Goal: Information Seeking & Learning: Learn about a topic

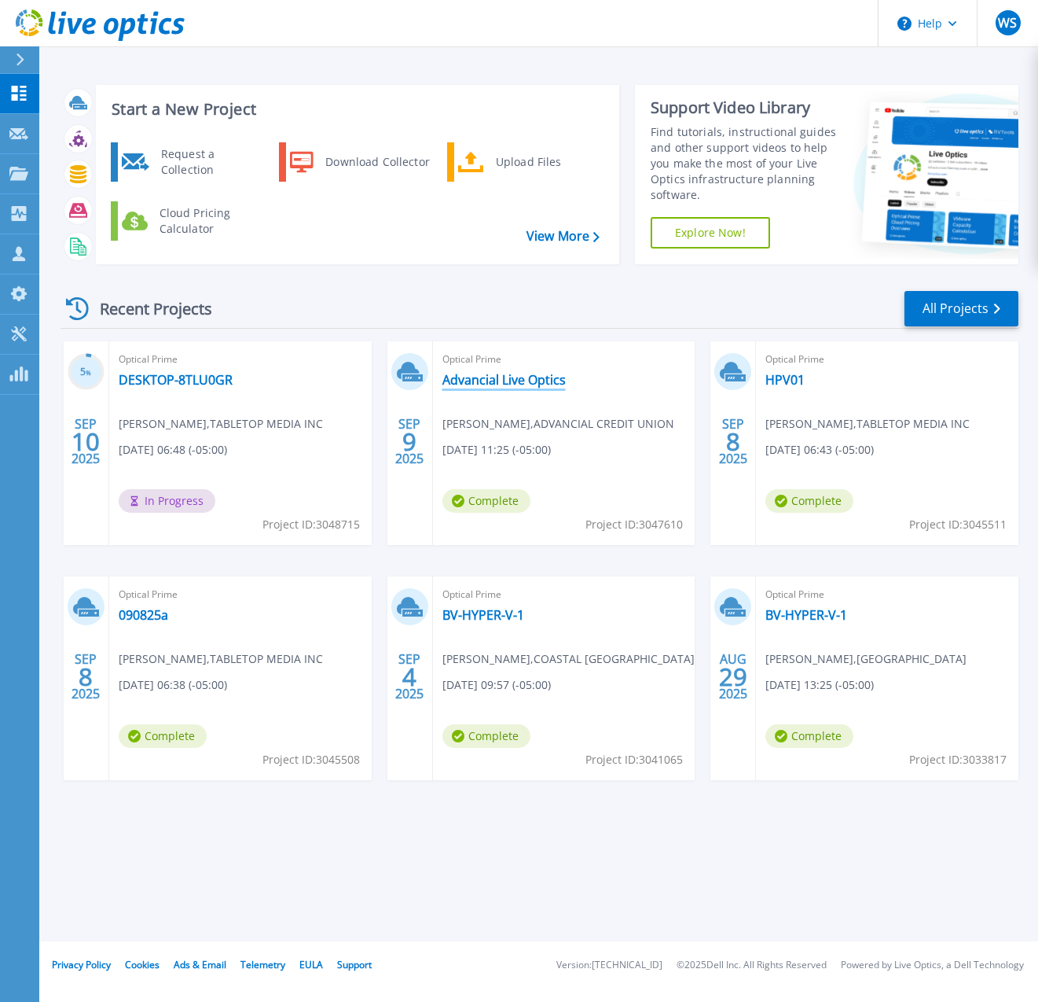
click at [532, 381] on link "Advancial Live Optics" at bounding box center [504, 380] width 123 height 16
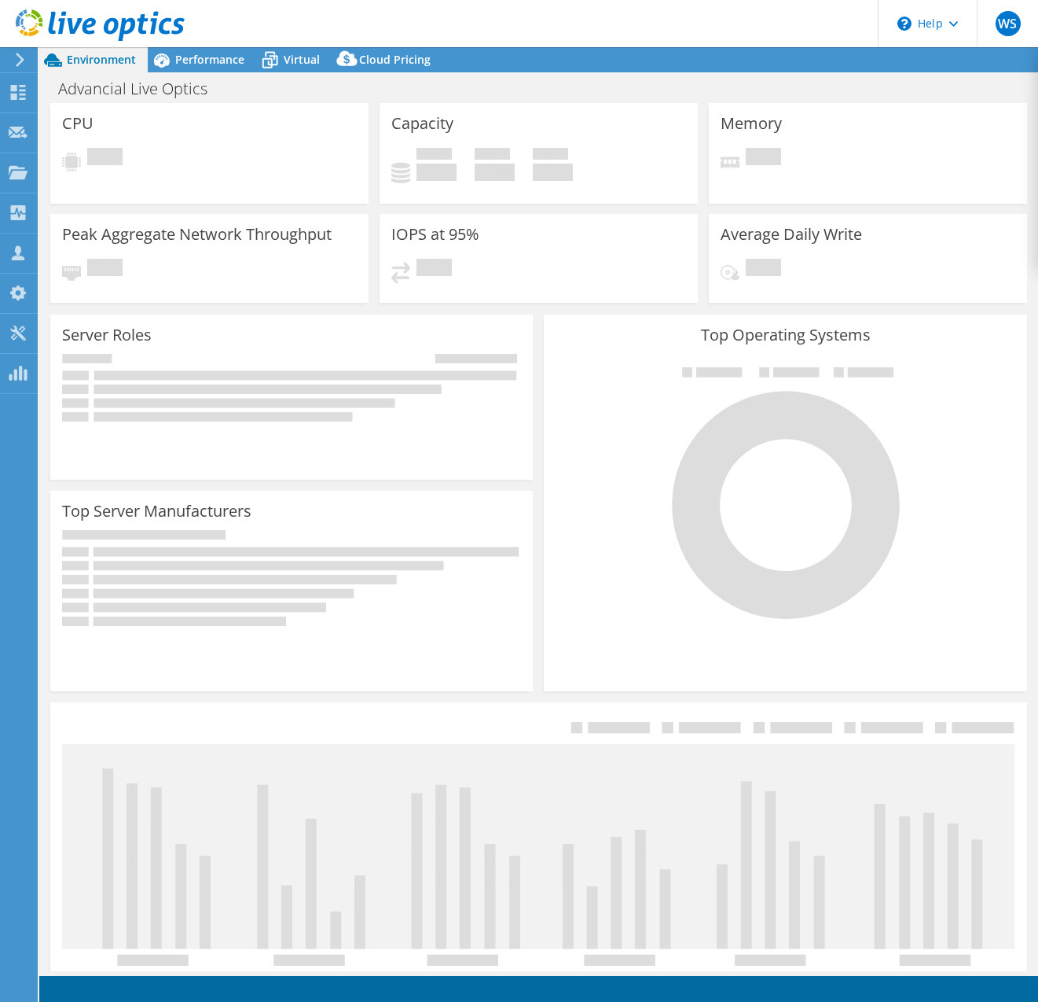
select select "USD"
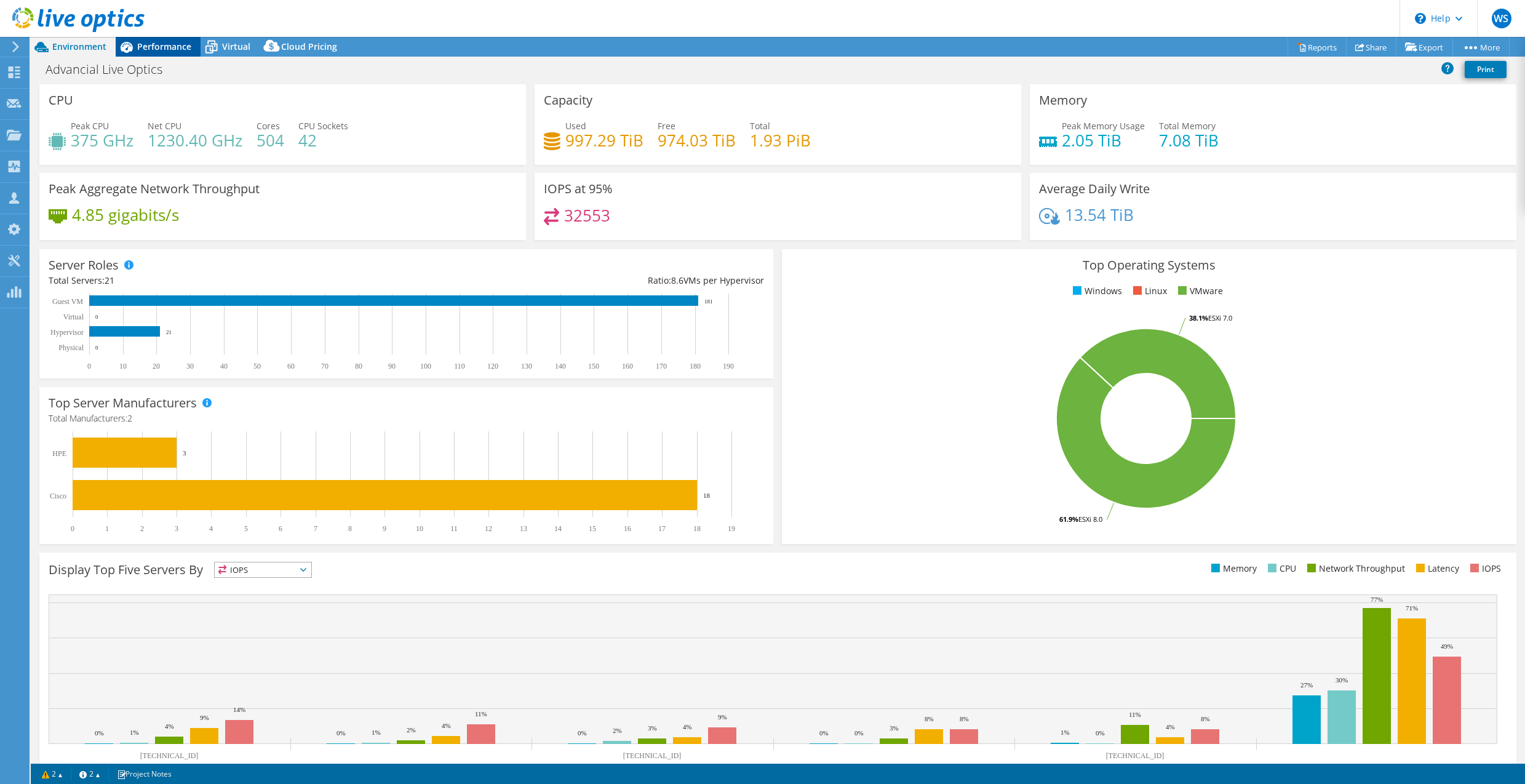
click at [180, 43] on span "Performance" at bounding box center [164, 46] width 54 height 12
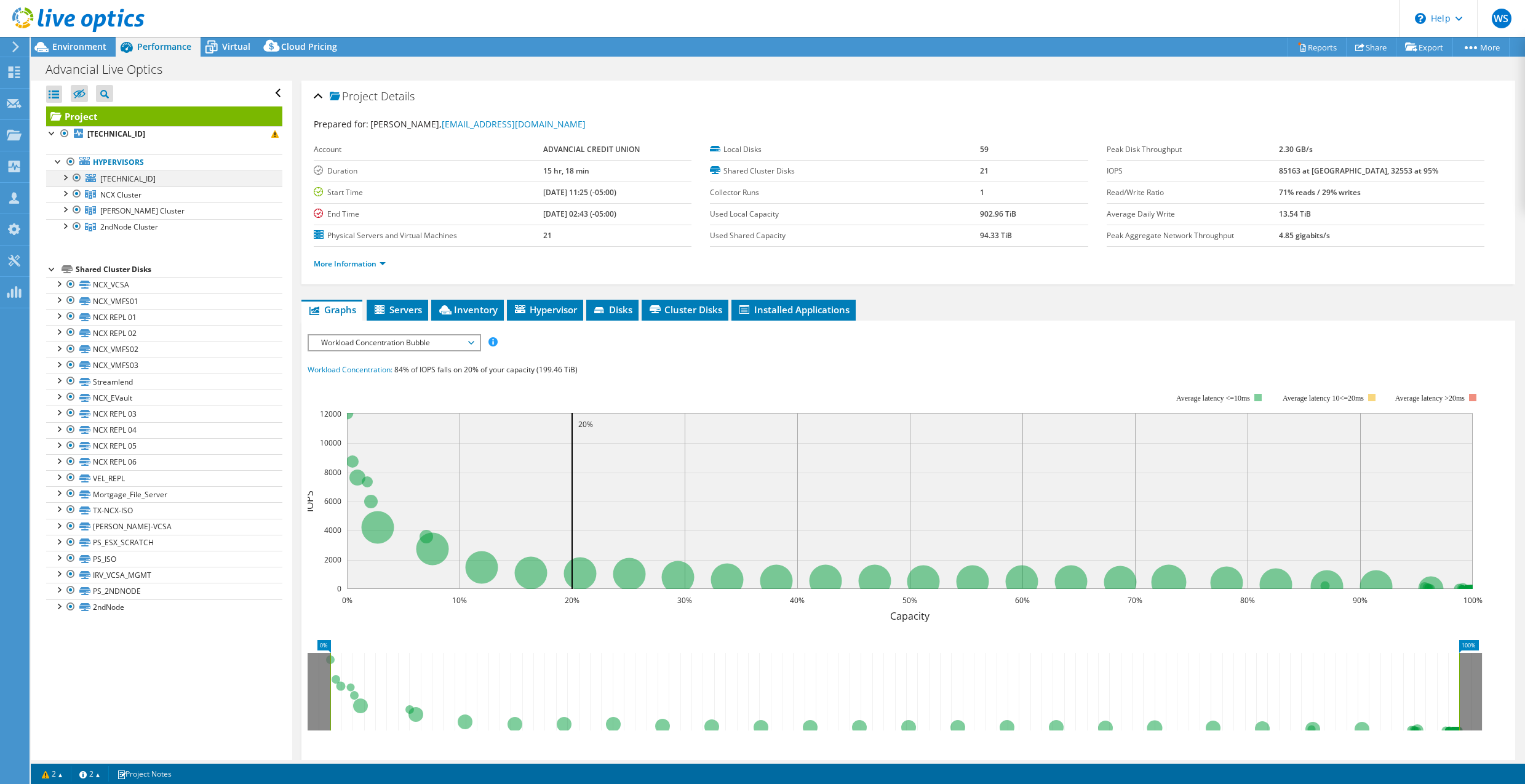
click at [66, 182] on div at bounding box center [65, 177] width 13 height 13
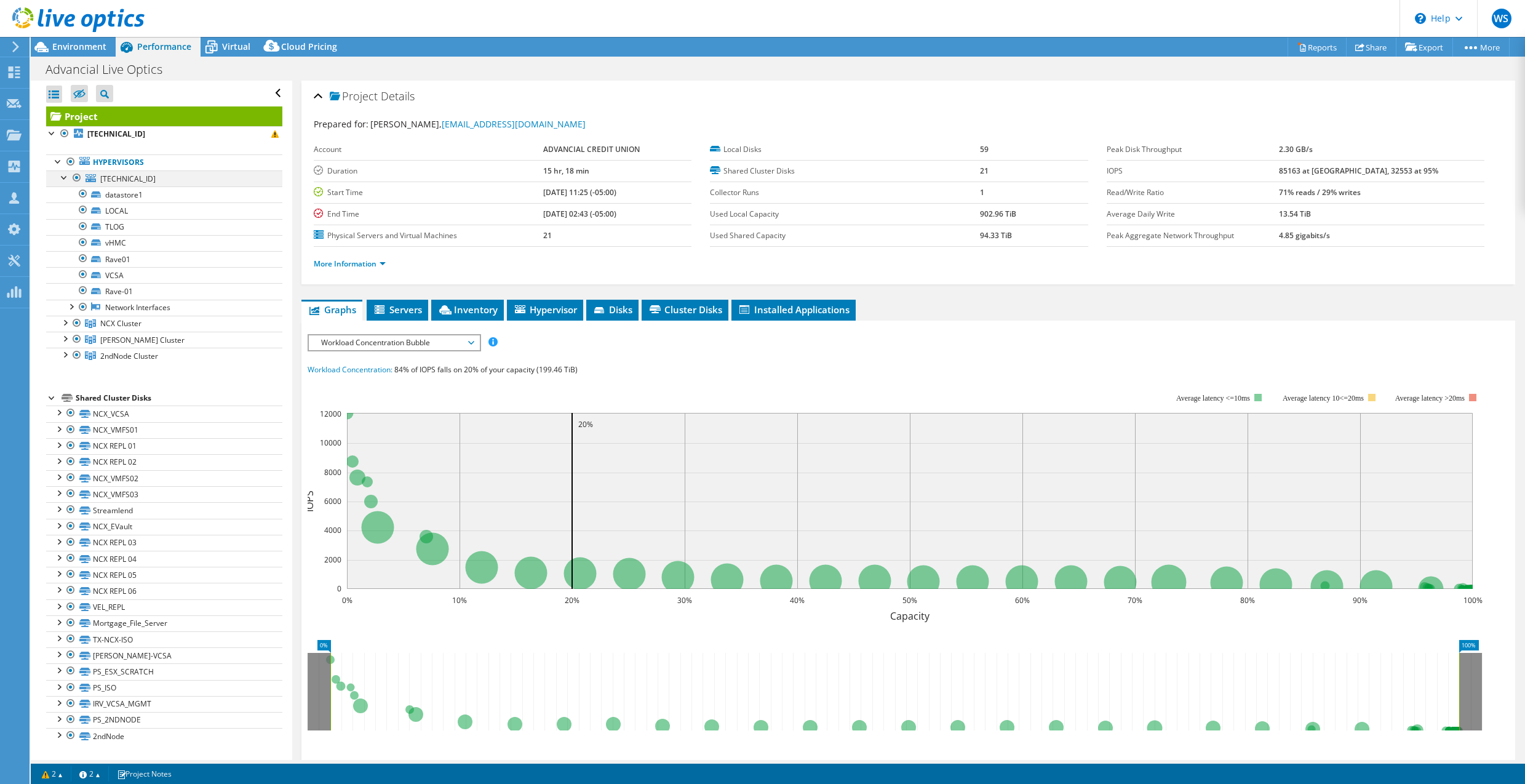
click at [66, 182] on div at bounding box center [65, 177] width 13 height 13
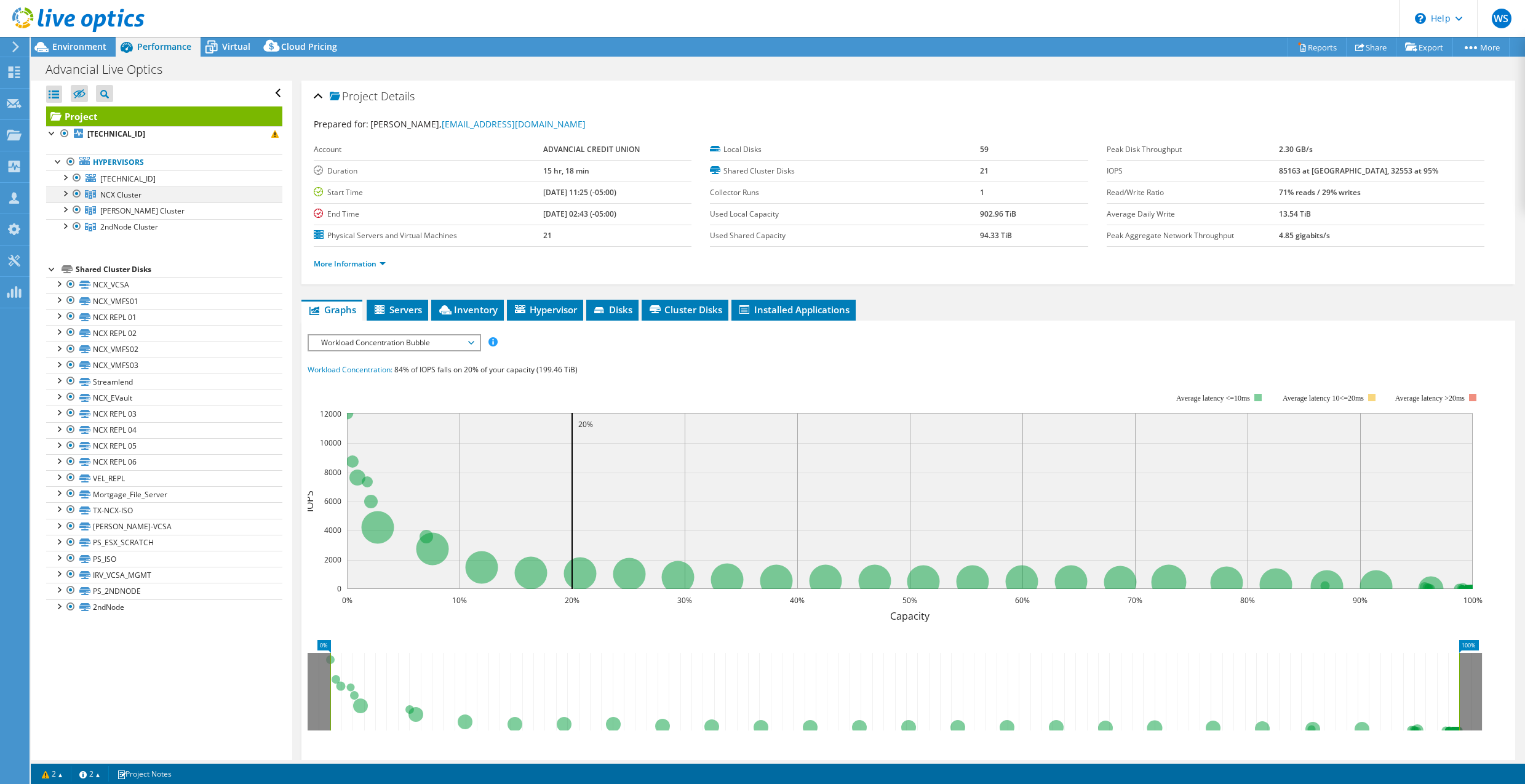
click at [66, 194] on div at bounding box center [65, 192] width 13 height 13
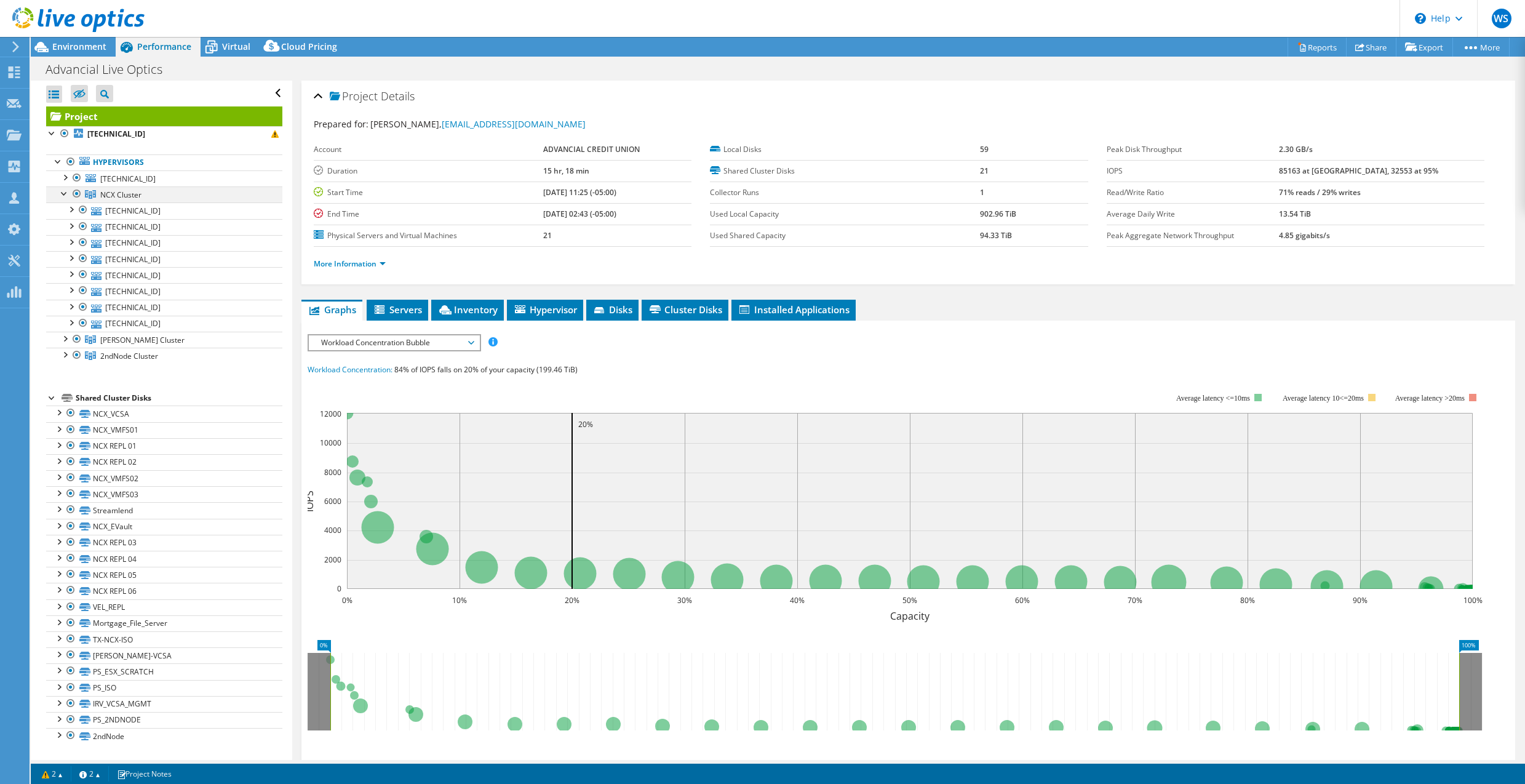
click at [66, 194] on div at bounding box center [65, 192] width 13 height 13
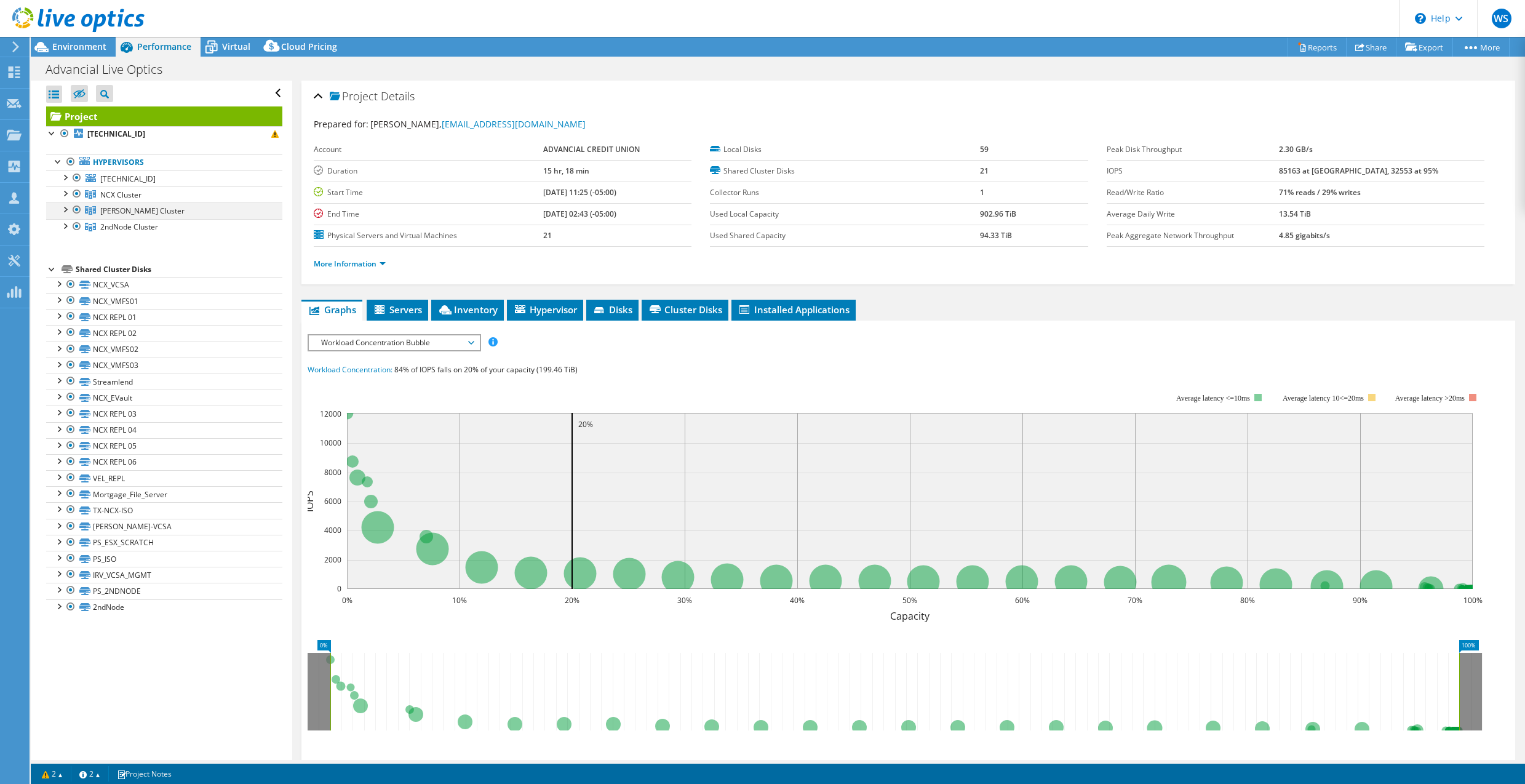
click at [67, 213] on div at bounding box center [65, 209] width 13 height 13
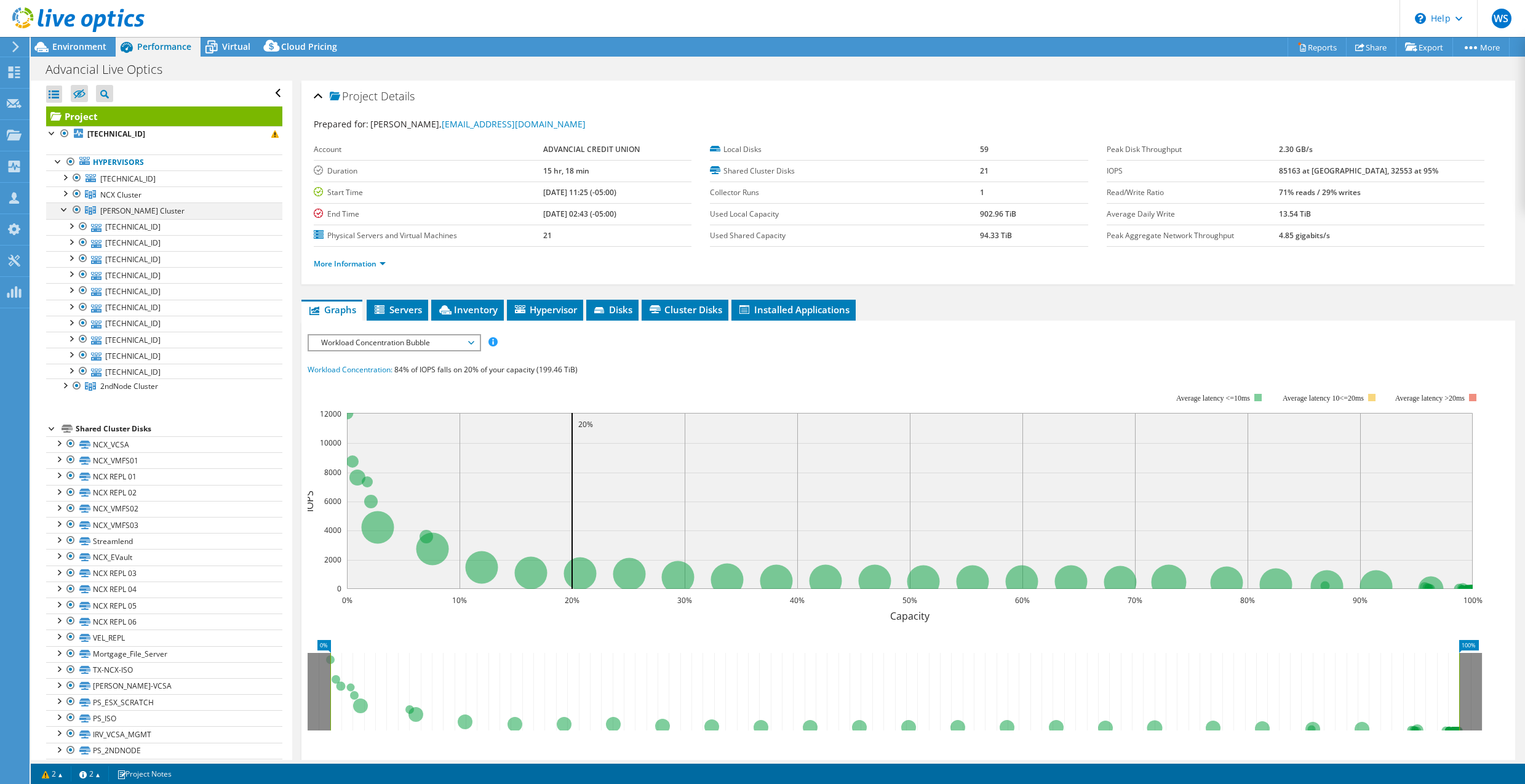
click at [67, 213] on div at bounding box center [65, 209] width 13 height 13
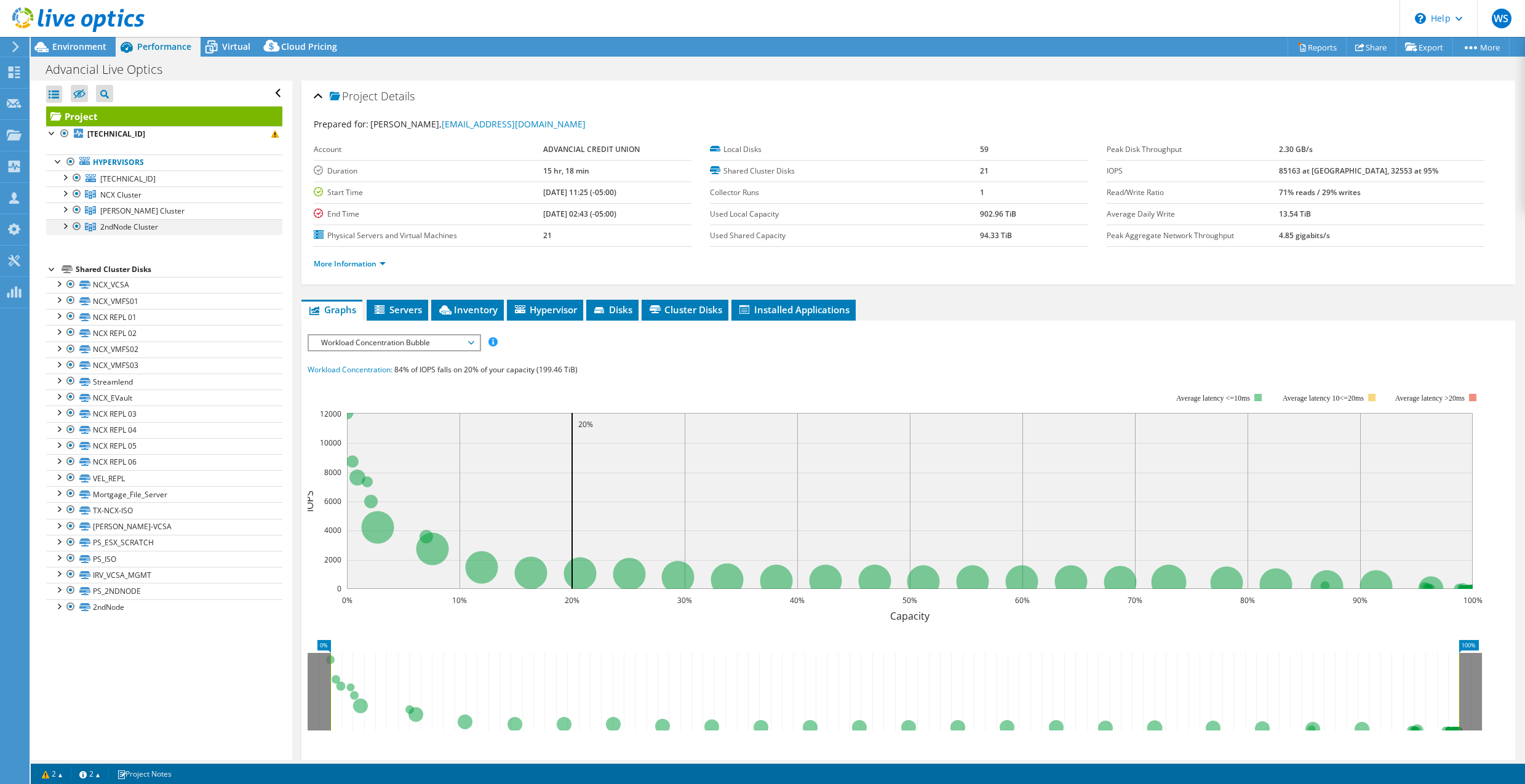
click at [69, 228] on div at bounding box center [65, 225] width 13 height 13
click at [225, 45] on span "Virtual" at bounding box center [236, 46] width 28 height 12
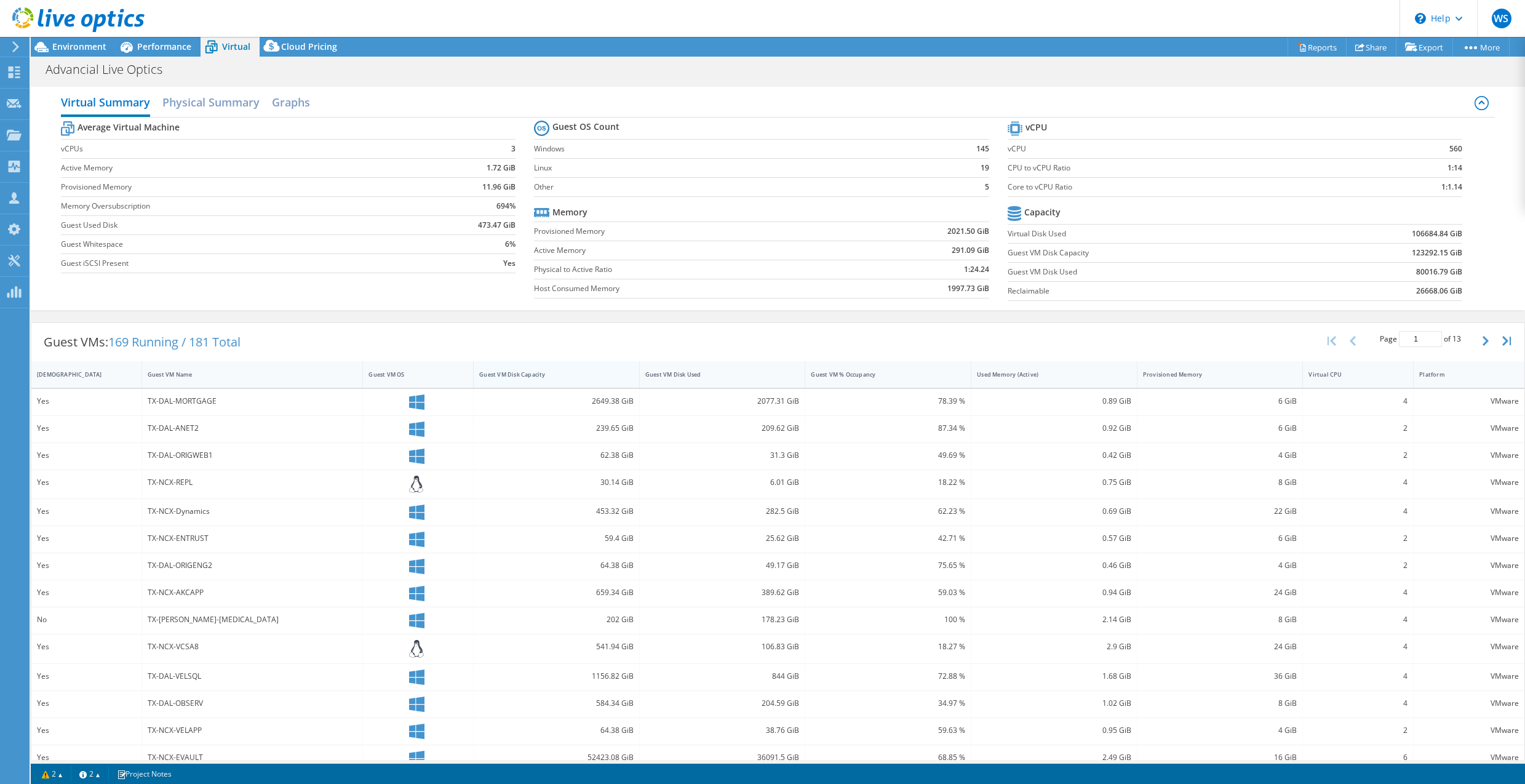
click at [565, 376] on div "Guest VM Disk Capacity" at bounding box center [548, 374] width 139 height 8
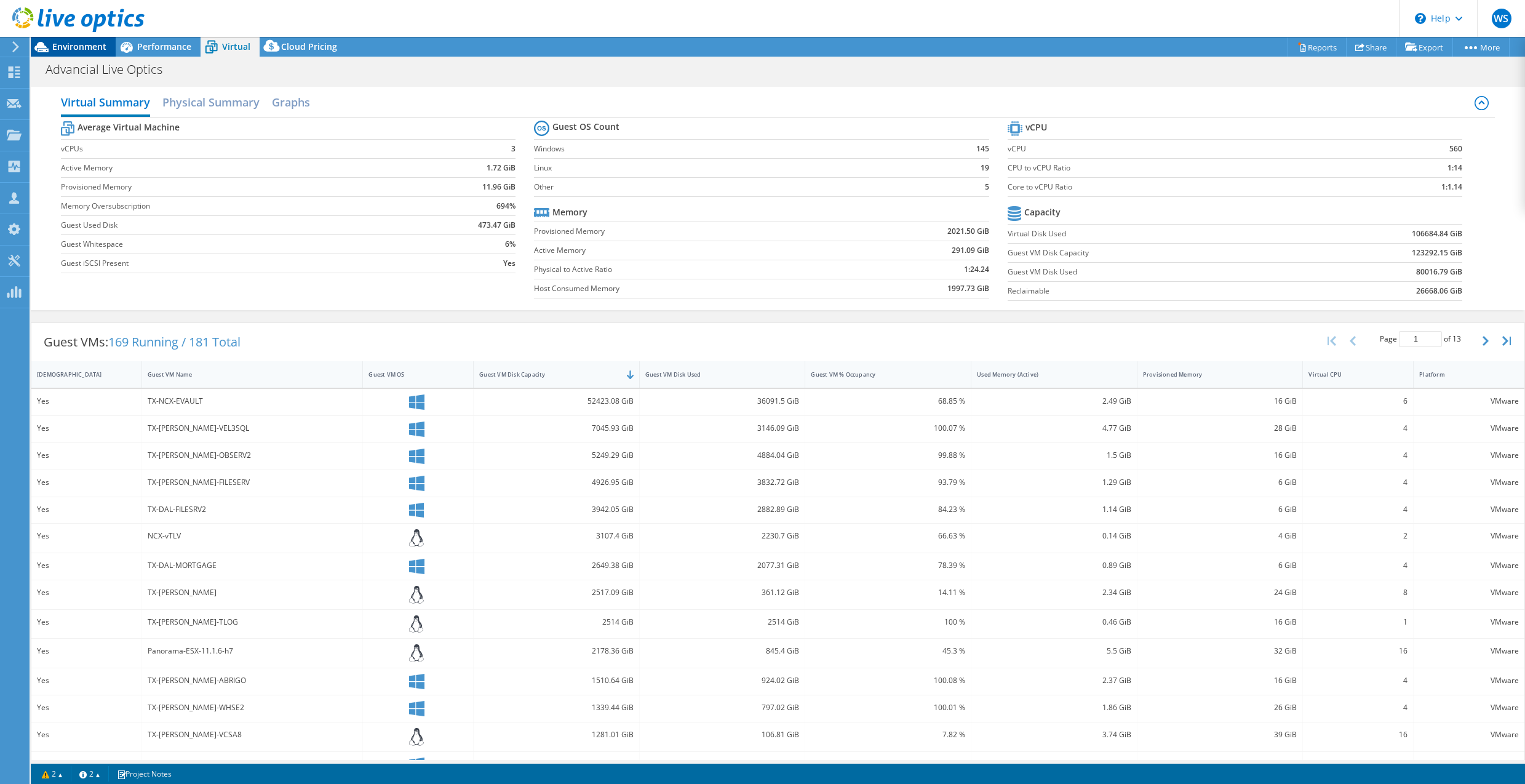
click at [85, 48] on span "Environment" at bounding box center [79, 46] width 54 height 12
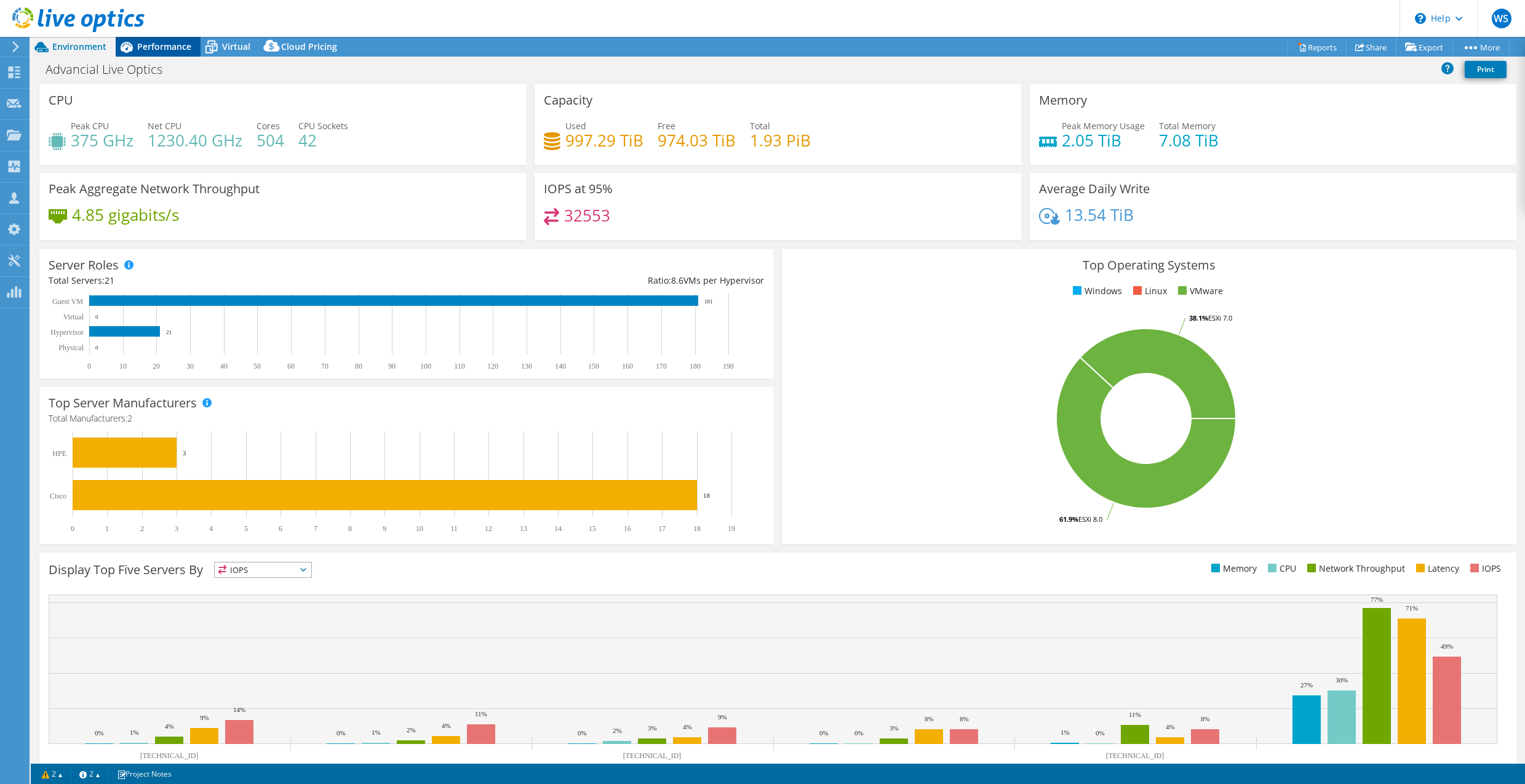
click at [174, 43] on span "Performance" at bounding box center [164, 46] width 54 height 12
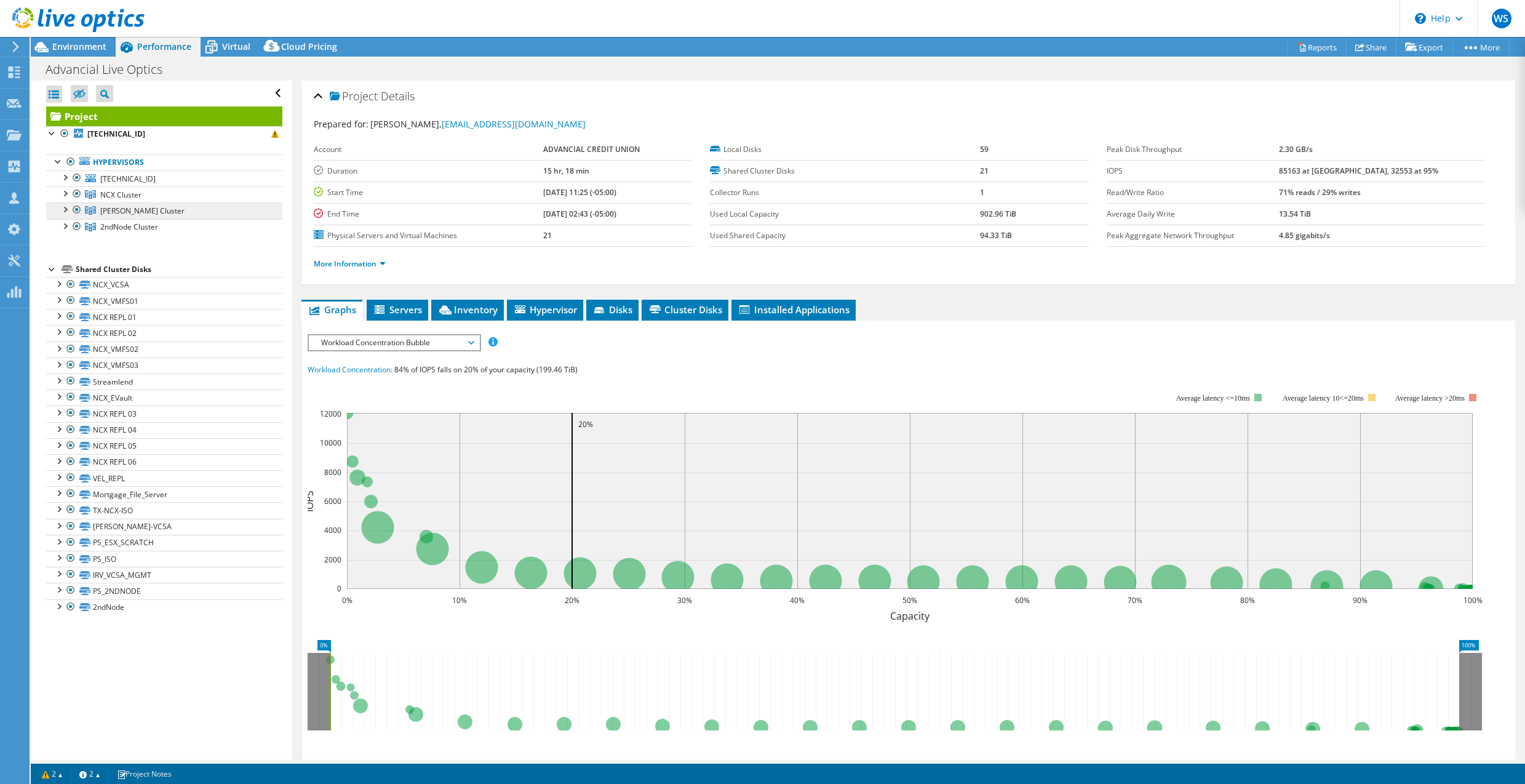
click at [91, 214] on icon at bounding box center [90, 210] width 11 height 9
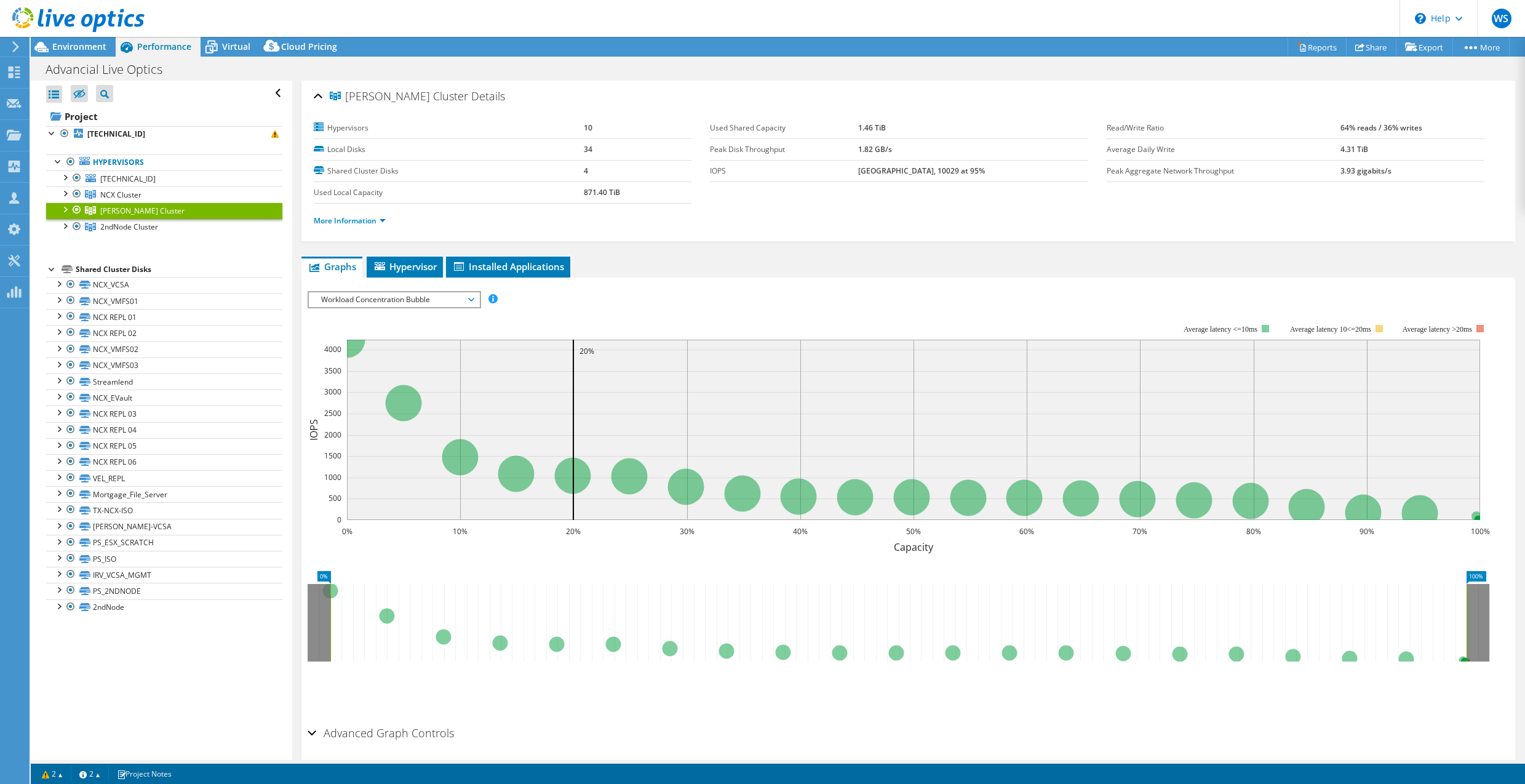
click at [67, 209] on div at bounding box center [65, 209] width 13 height 13
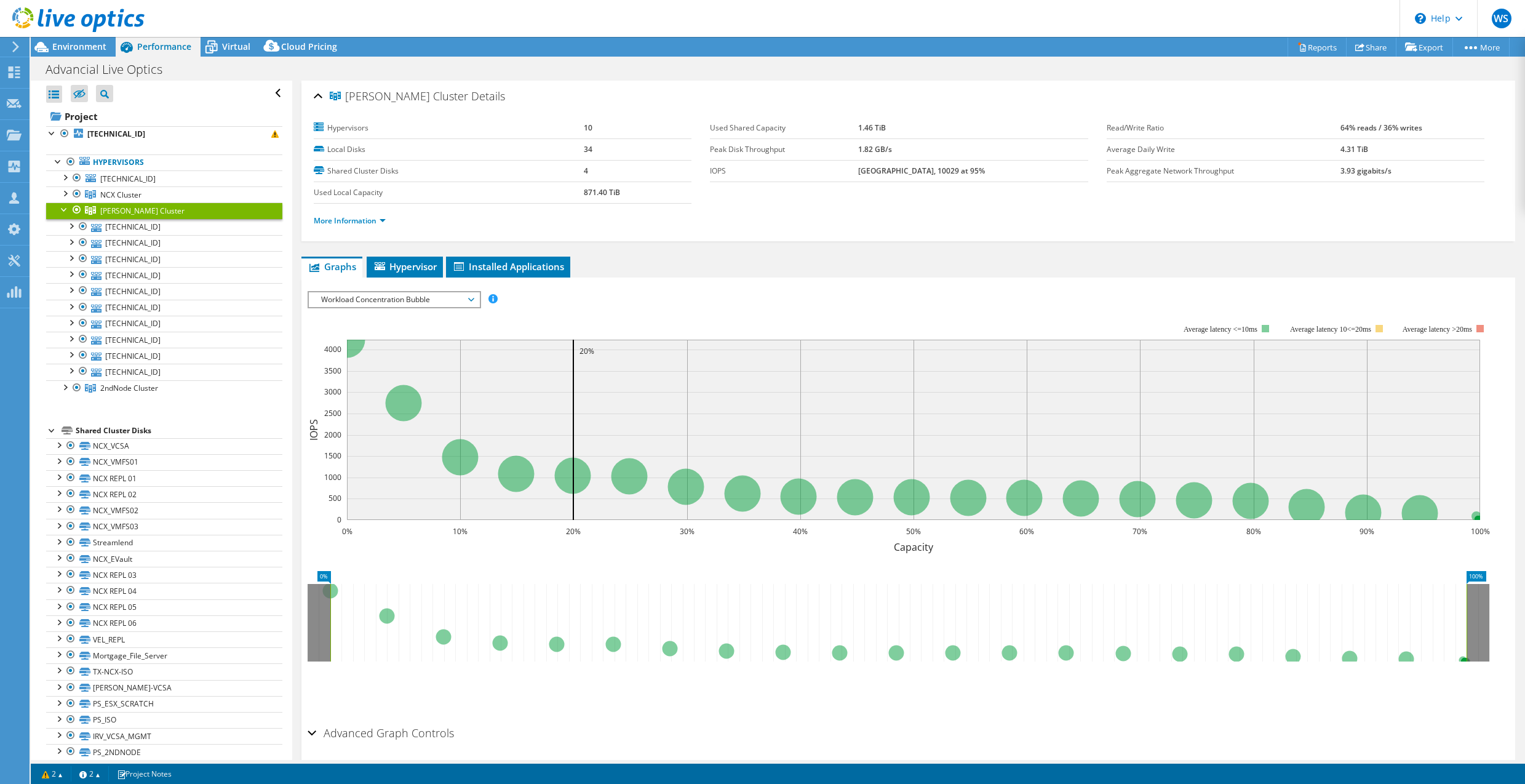
click at [65, 209] on div at bounding box center [65, 209] width 13 height 13
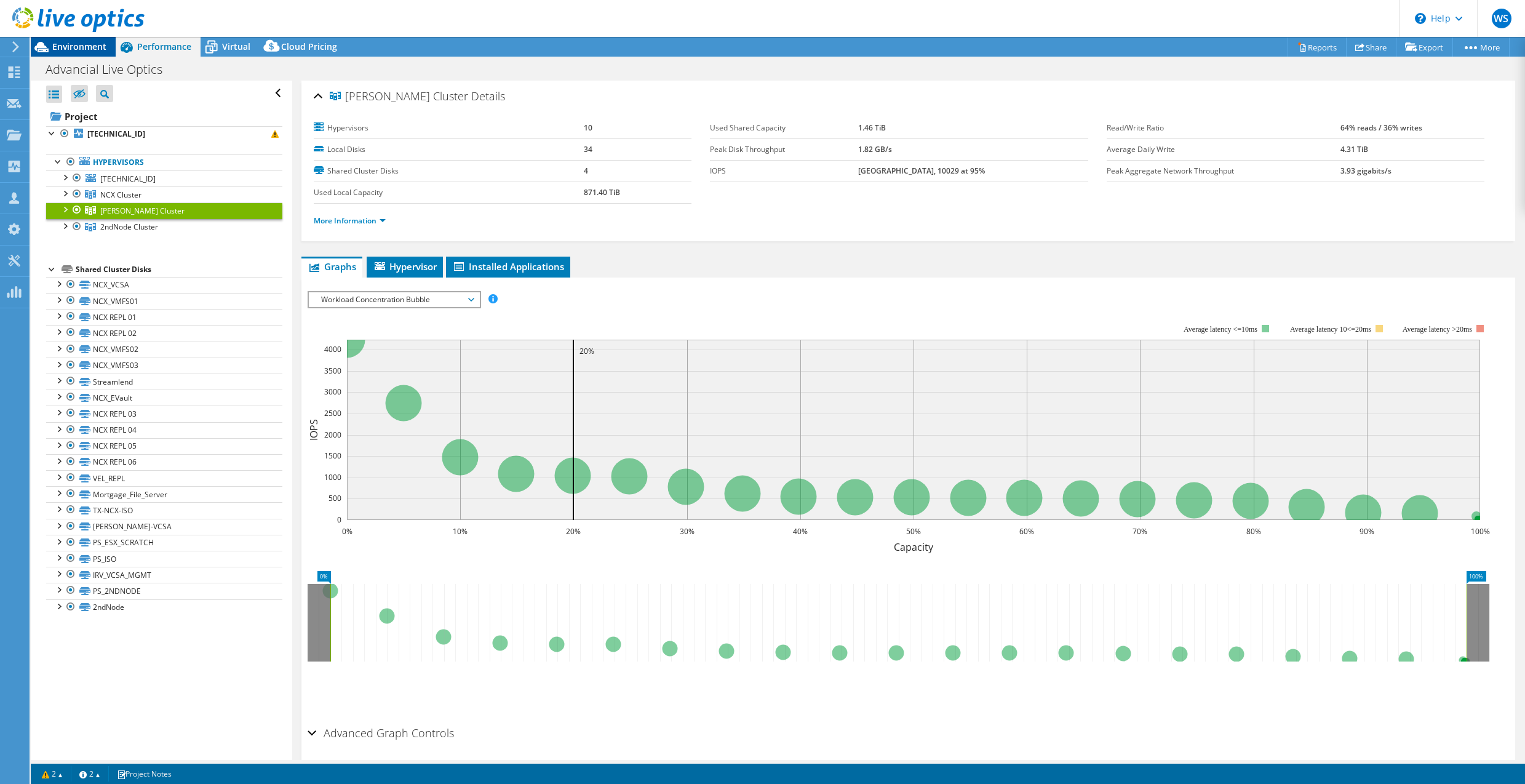
click at [74, 52] on div "Environment" at bounding box center [73, 46] width 85 height 20
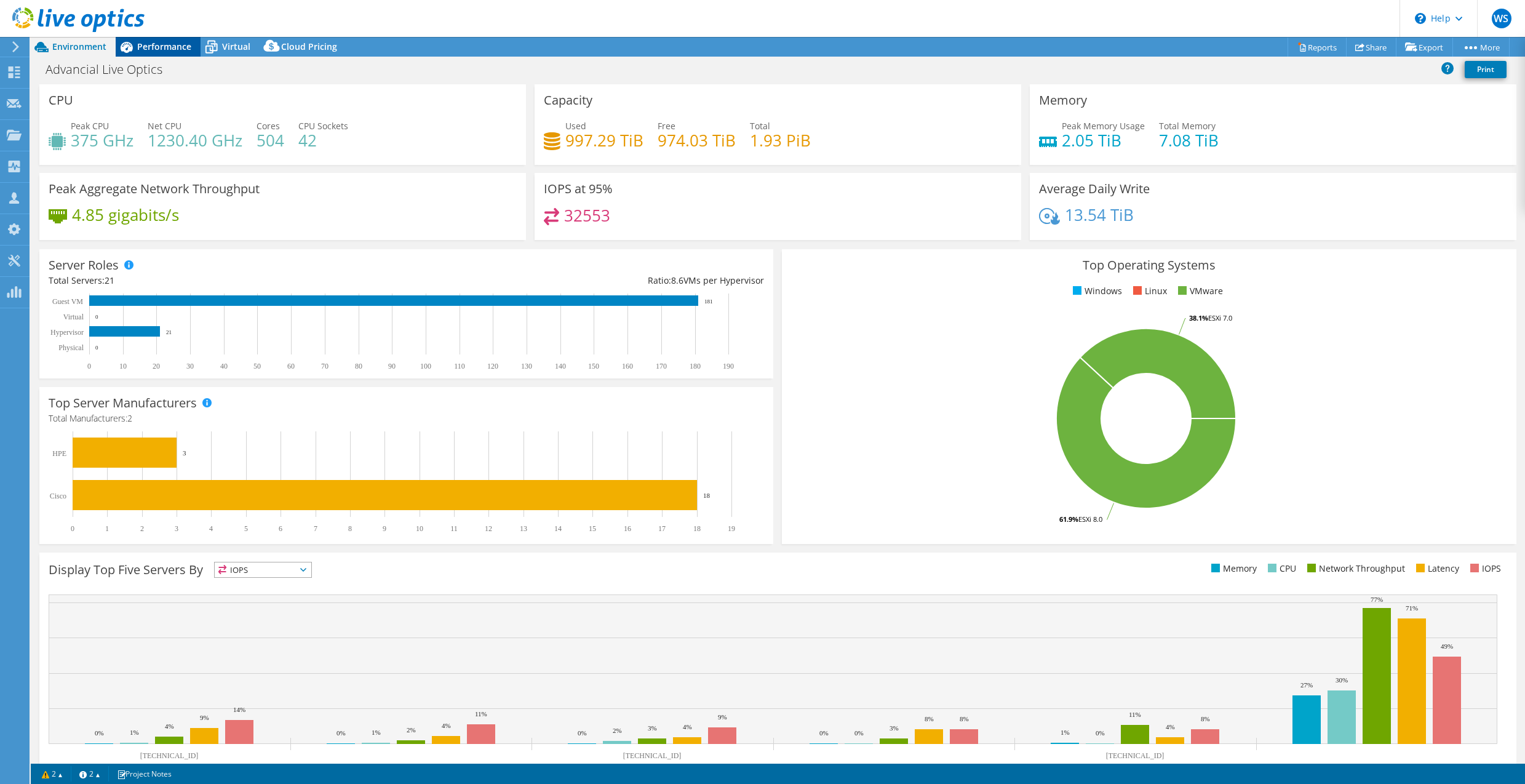
click at [176, 53] on div "Performance" at bounding box center [158, 46] width 85 height 20
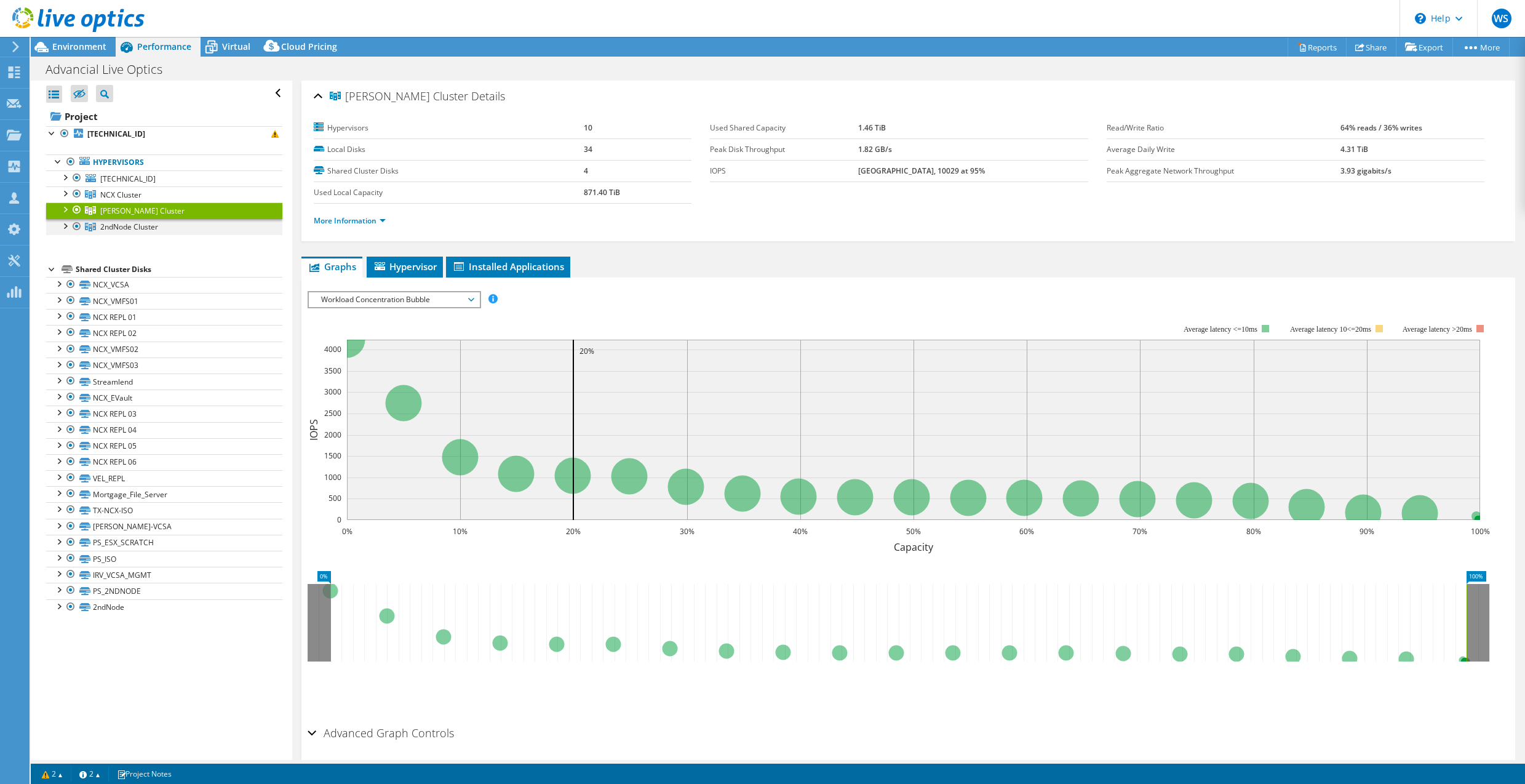
click at [65, 227] on div at bounding box center [65, 225] width 13 height 13
click at [66, 196] on div at bounding box center [65, 192] width 13 height 13
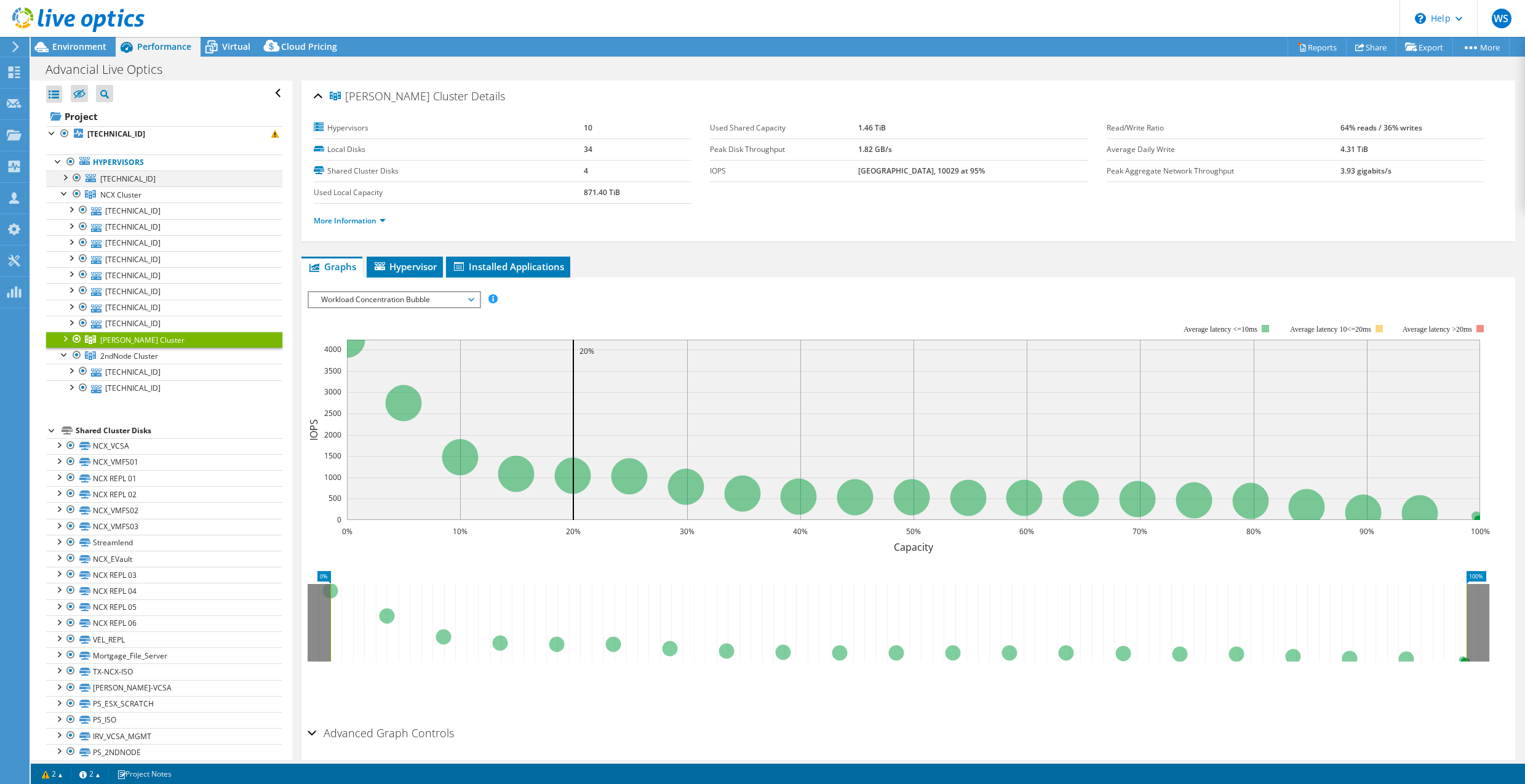
click at [67, 177] on div at bounding box center [65, 177] width 13 height 13
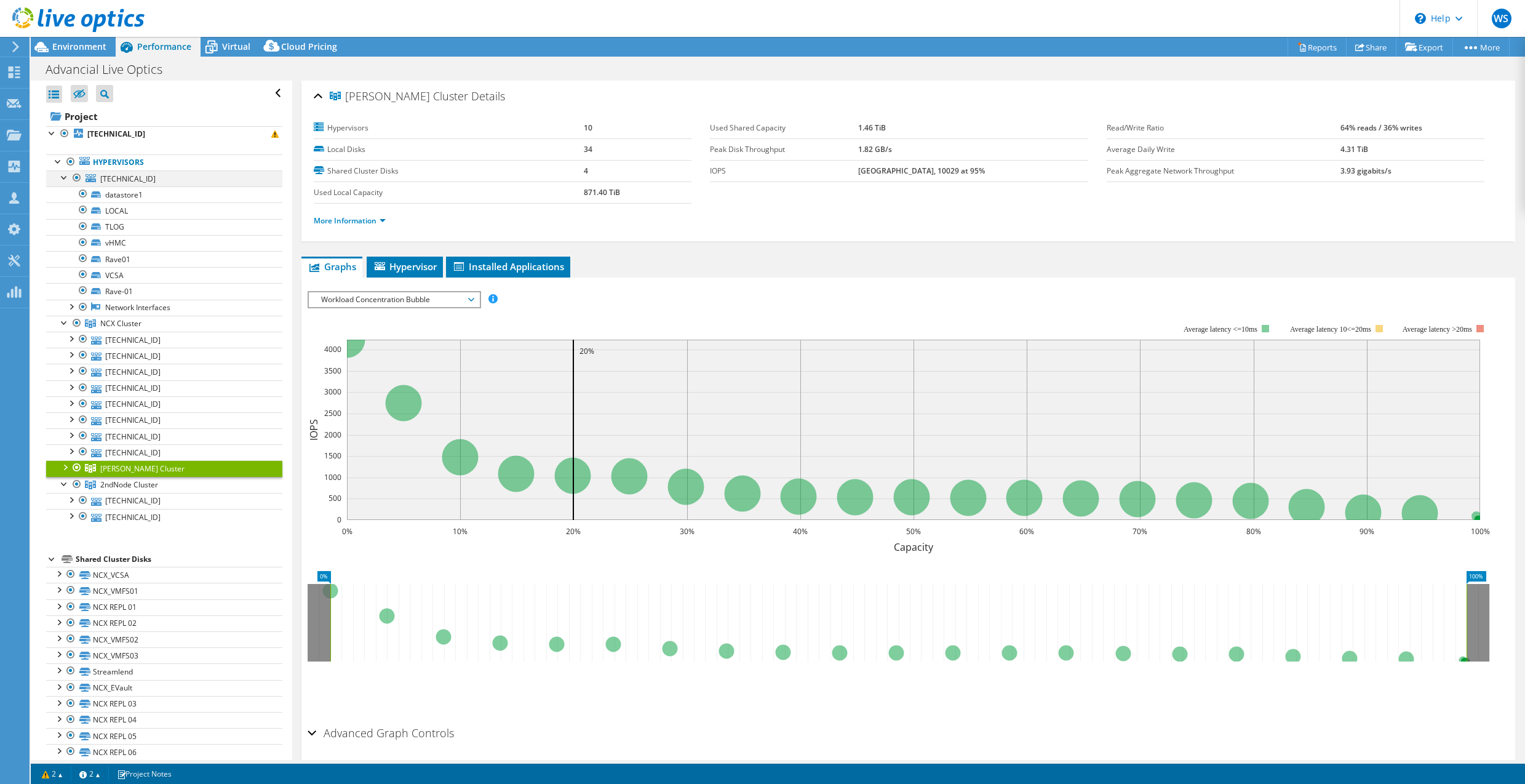
click at [64, 178] on div at bounding box center [65, 177] width 13 height 13
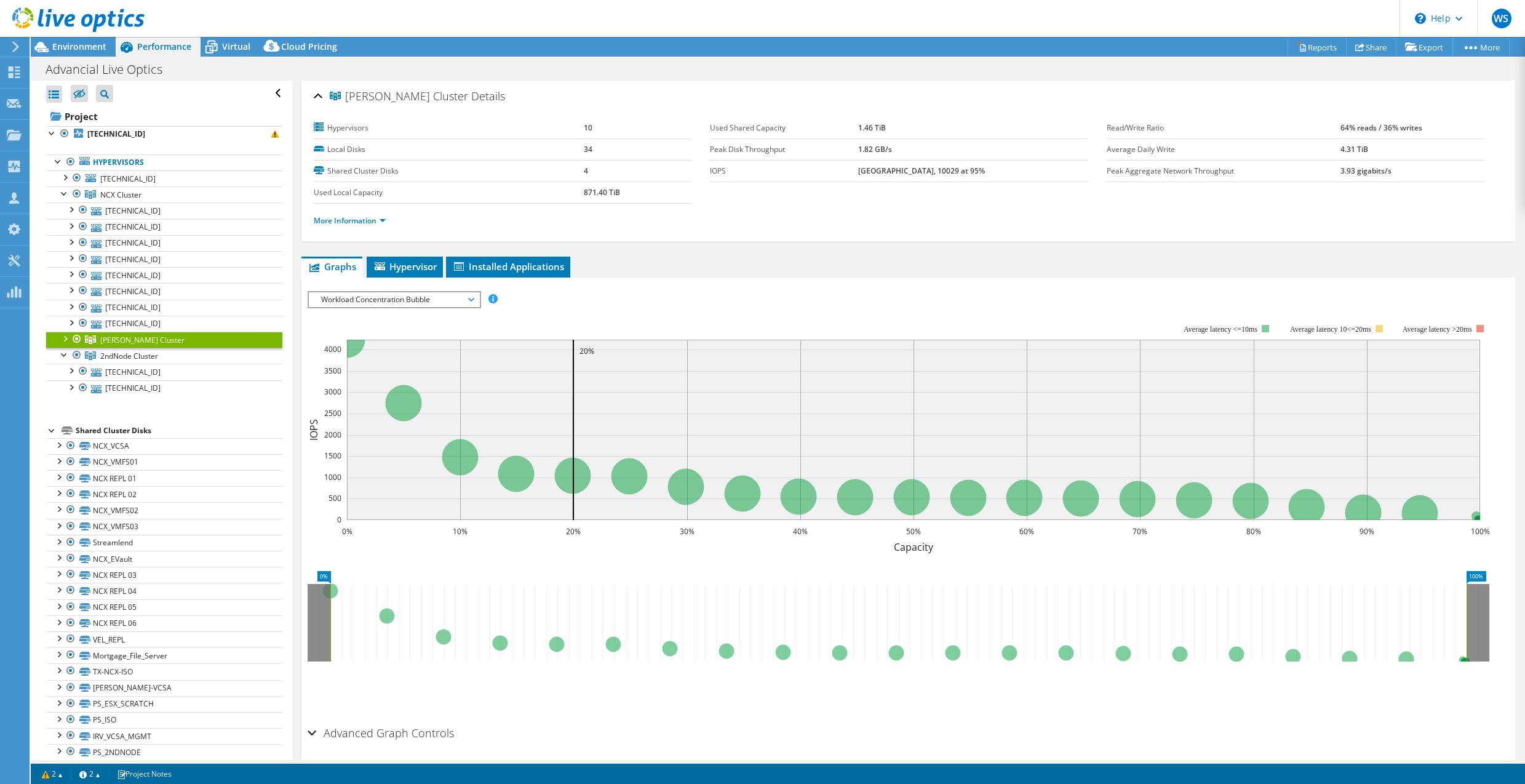
click at [77, 339] on div at bounding box center [77, 339] width 13 height 15
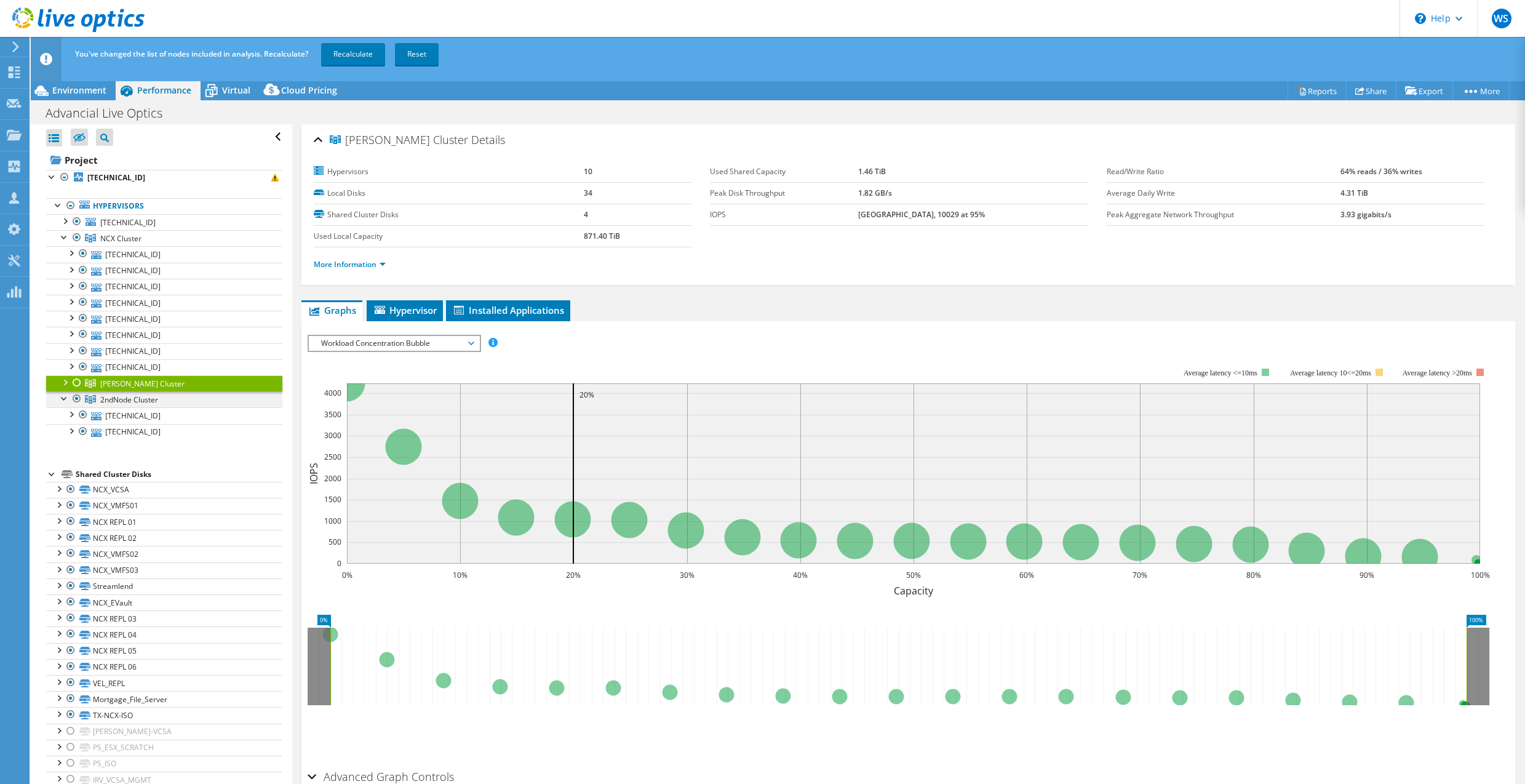
click at [77, 399] on div at bounding box center [77, 398] width 13 height 15
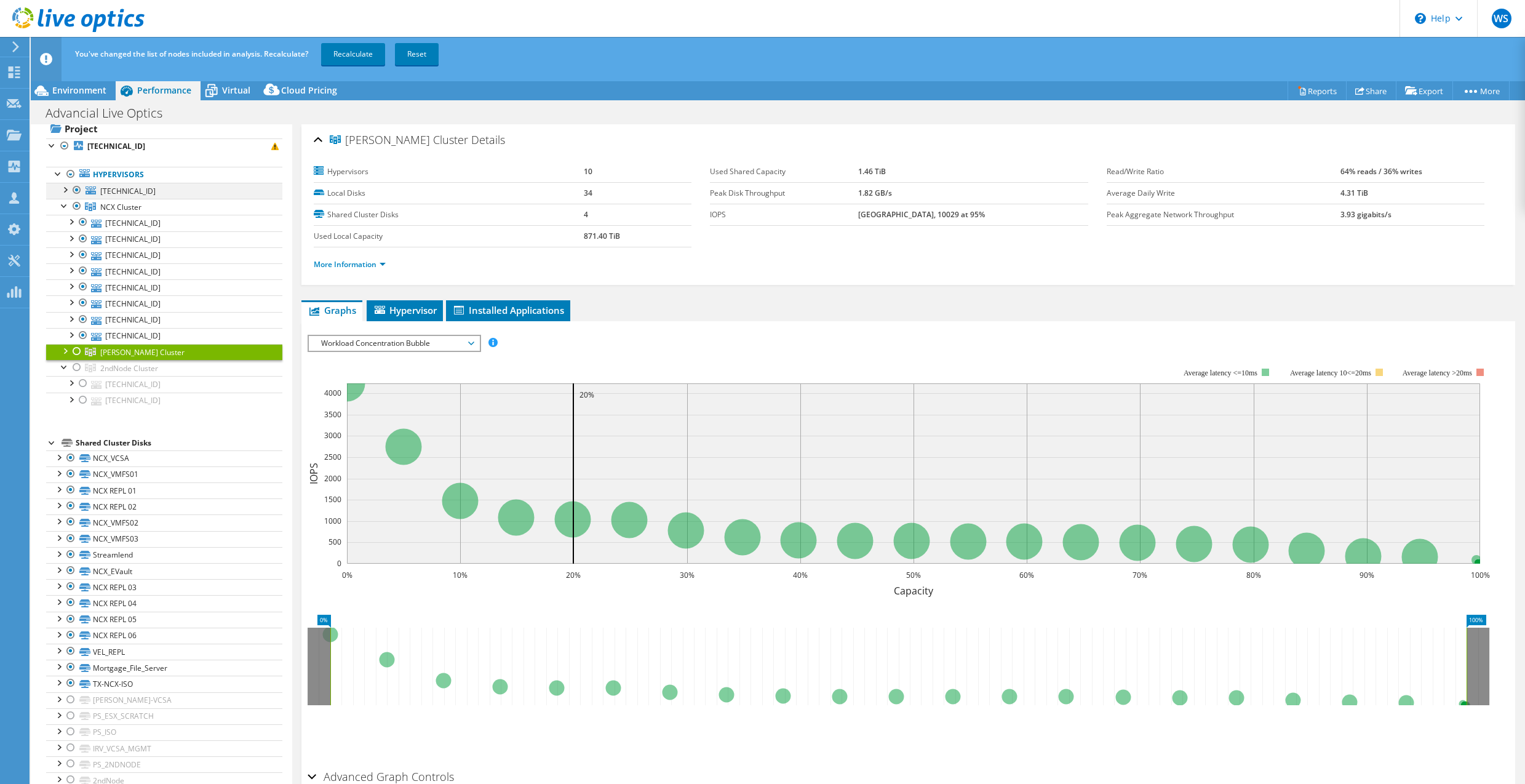
click at [77, 189] on div at bounding box center [77, 189] width 13 height 15
click at [351, 50] on link "Recalculate" at bounding box center [353, 54] width 64 height 22
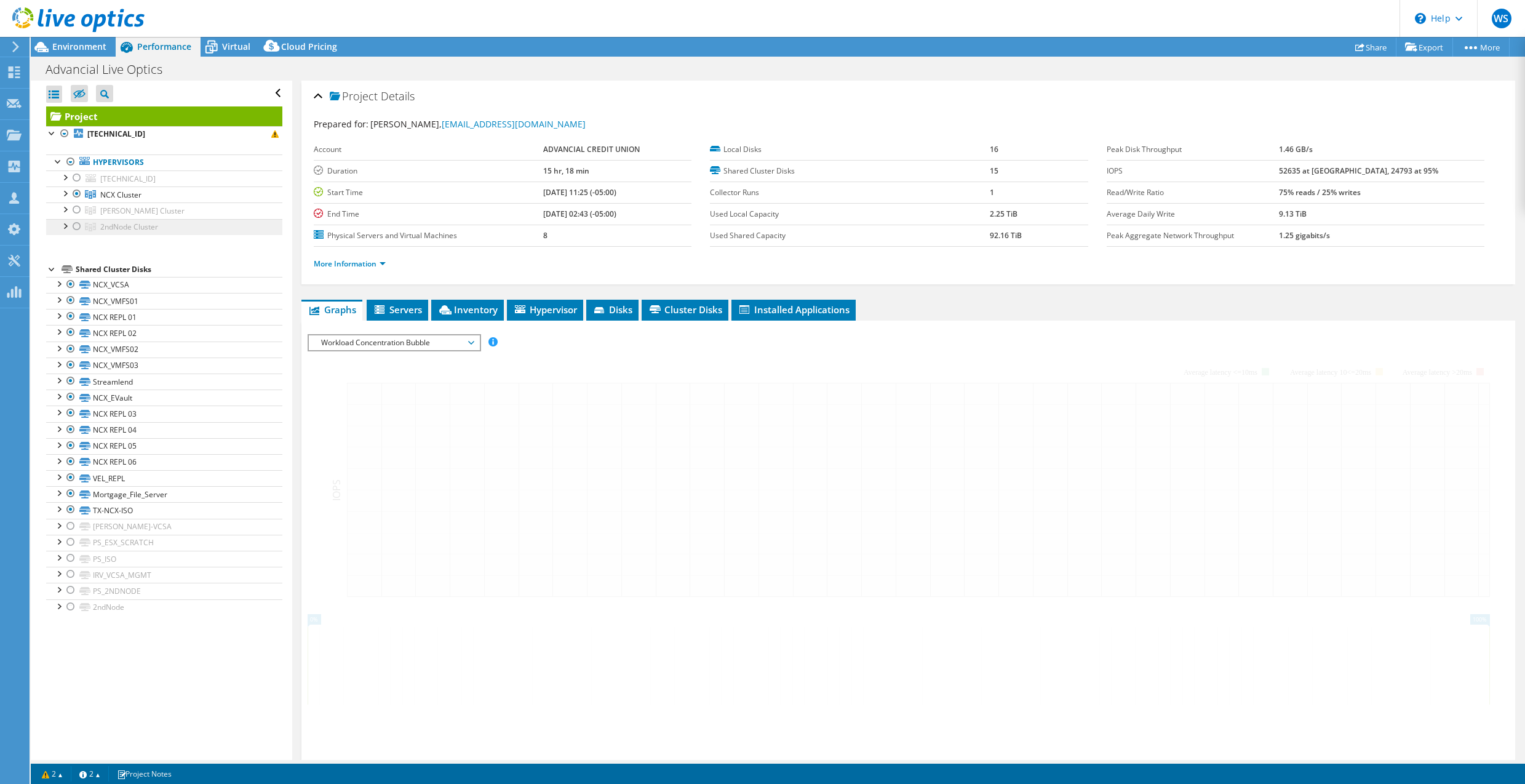
scroll to position [0, 0]
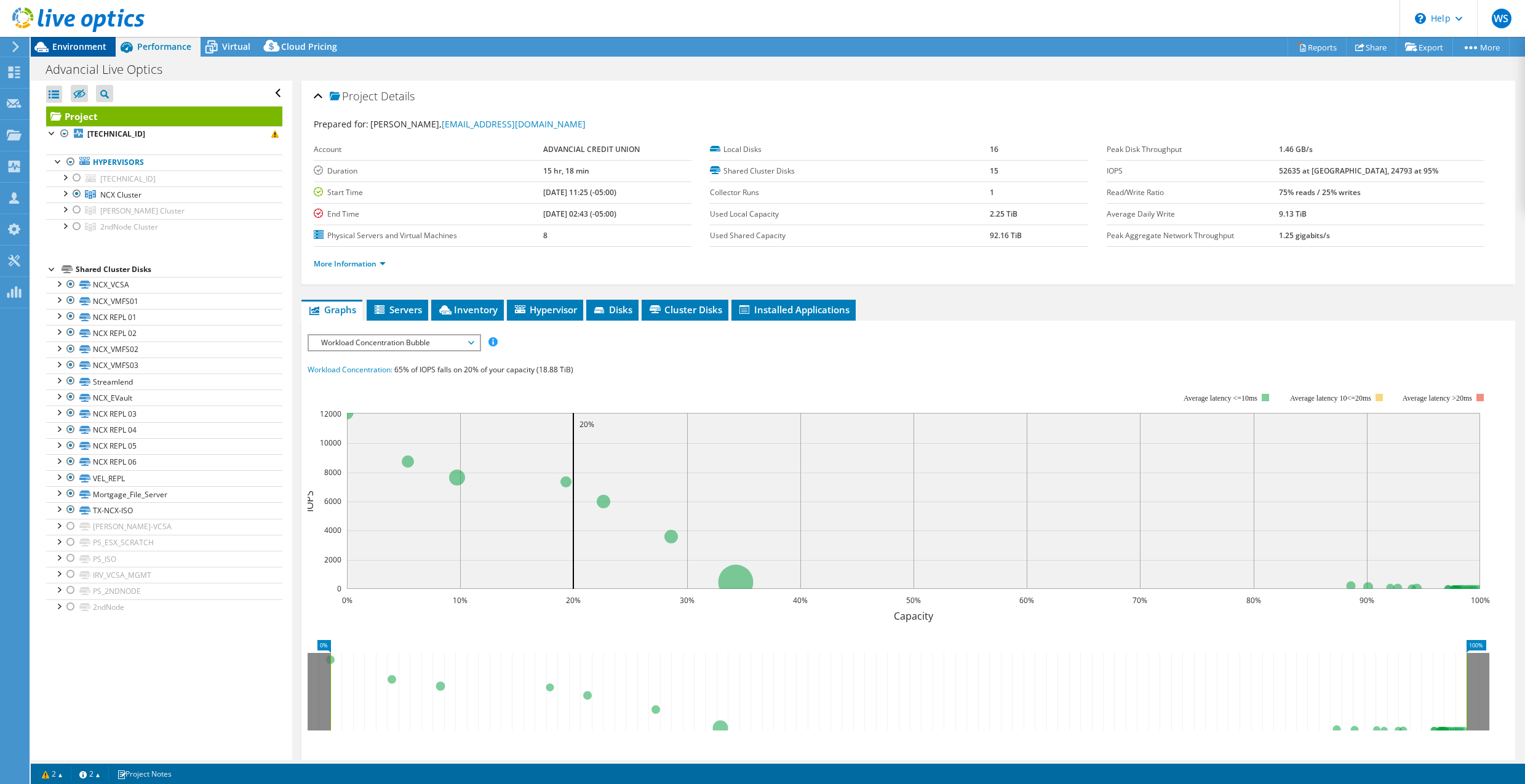
click at [94, 43] on span "Environment" at bounding box center [79, 46] width 54 height 12
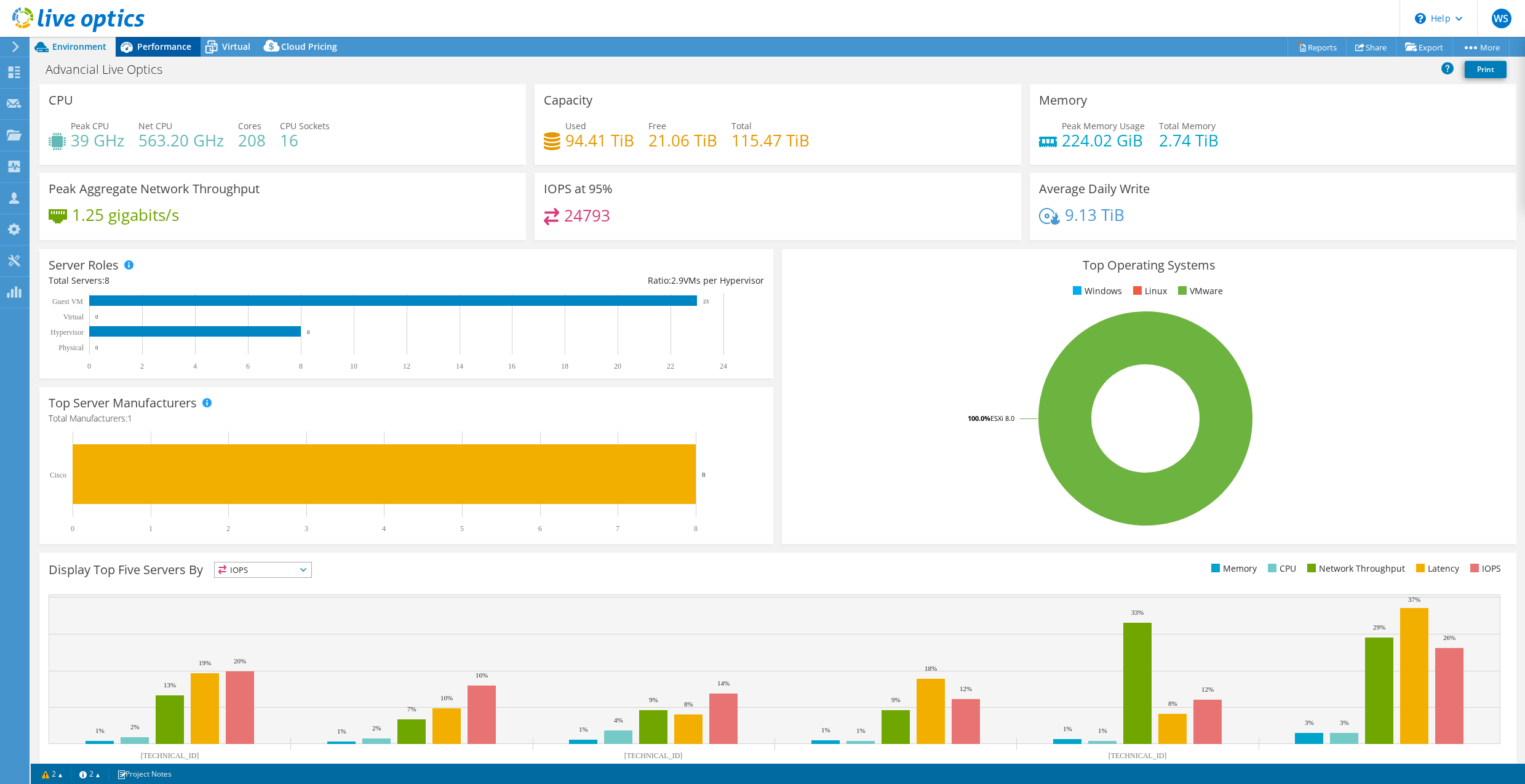
click at [163, 49] on span "Performance" at bounding box center [164, 46] width 54 height 12
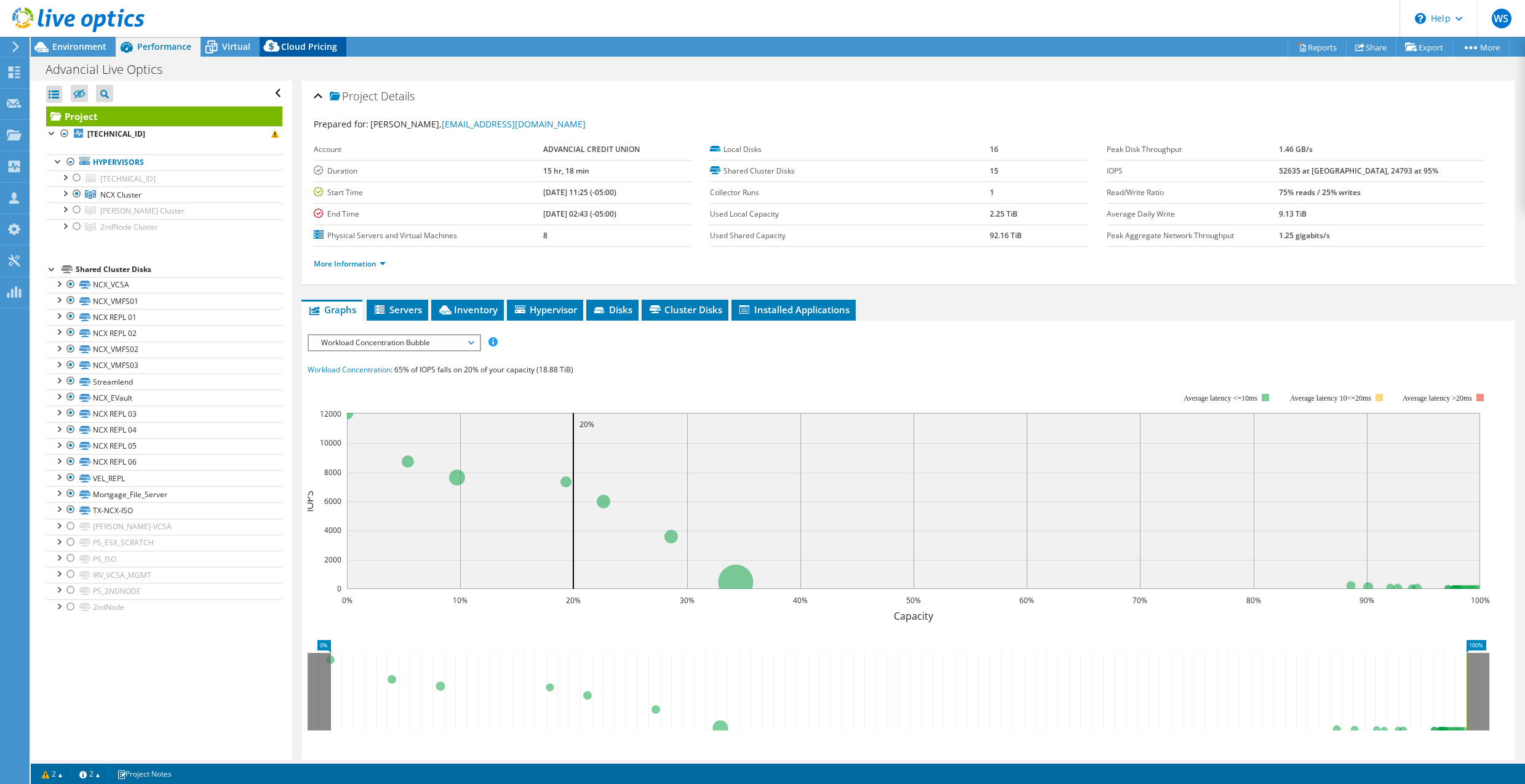
click at [272, 51] on icon at bounding box center [271, 45] width 16 height 12
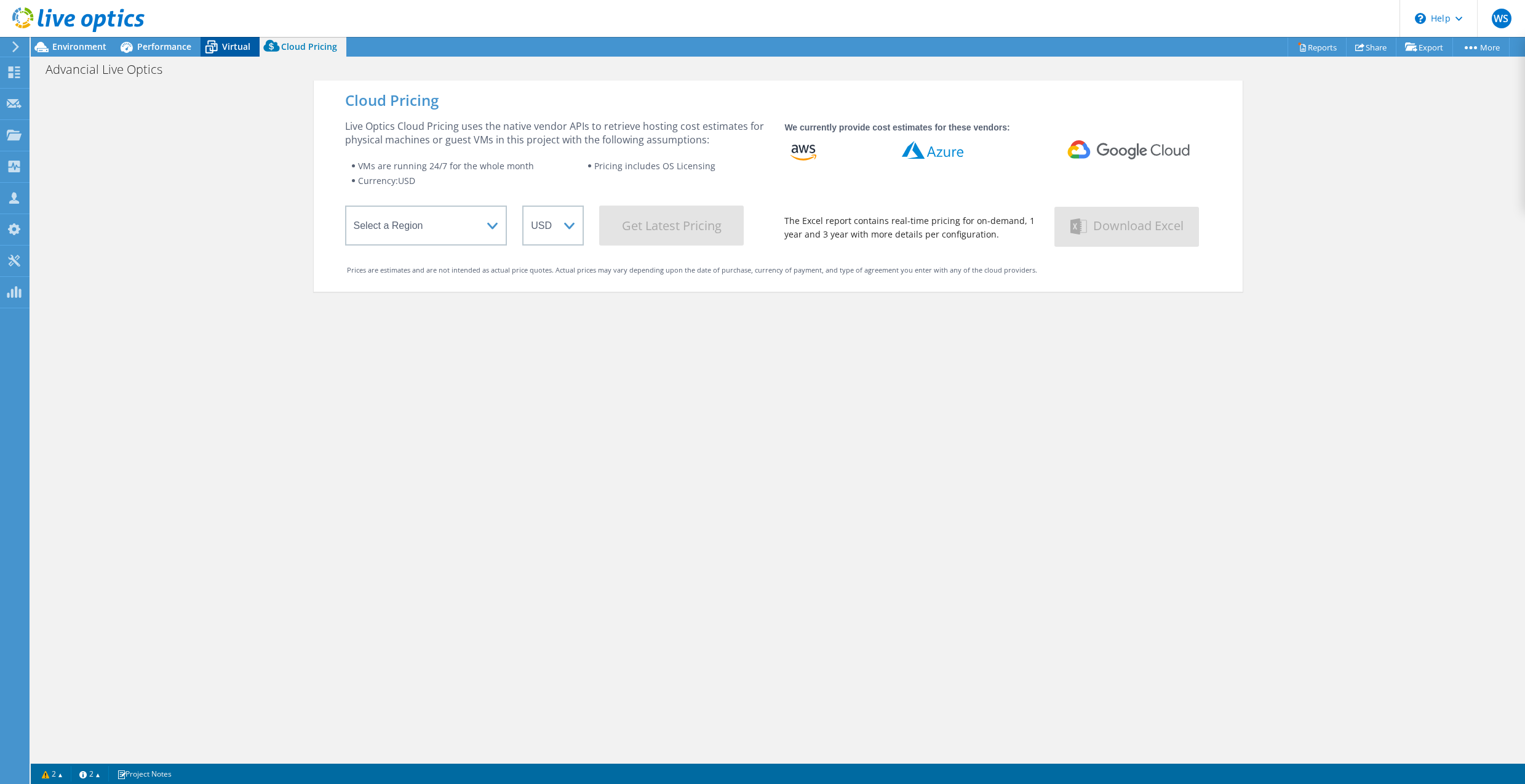
click at [249, 49] on div "Virtual" at bounding box center [229, 46] width 59 height 20
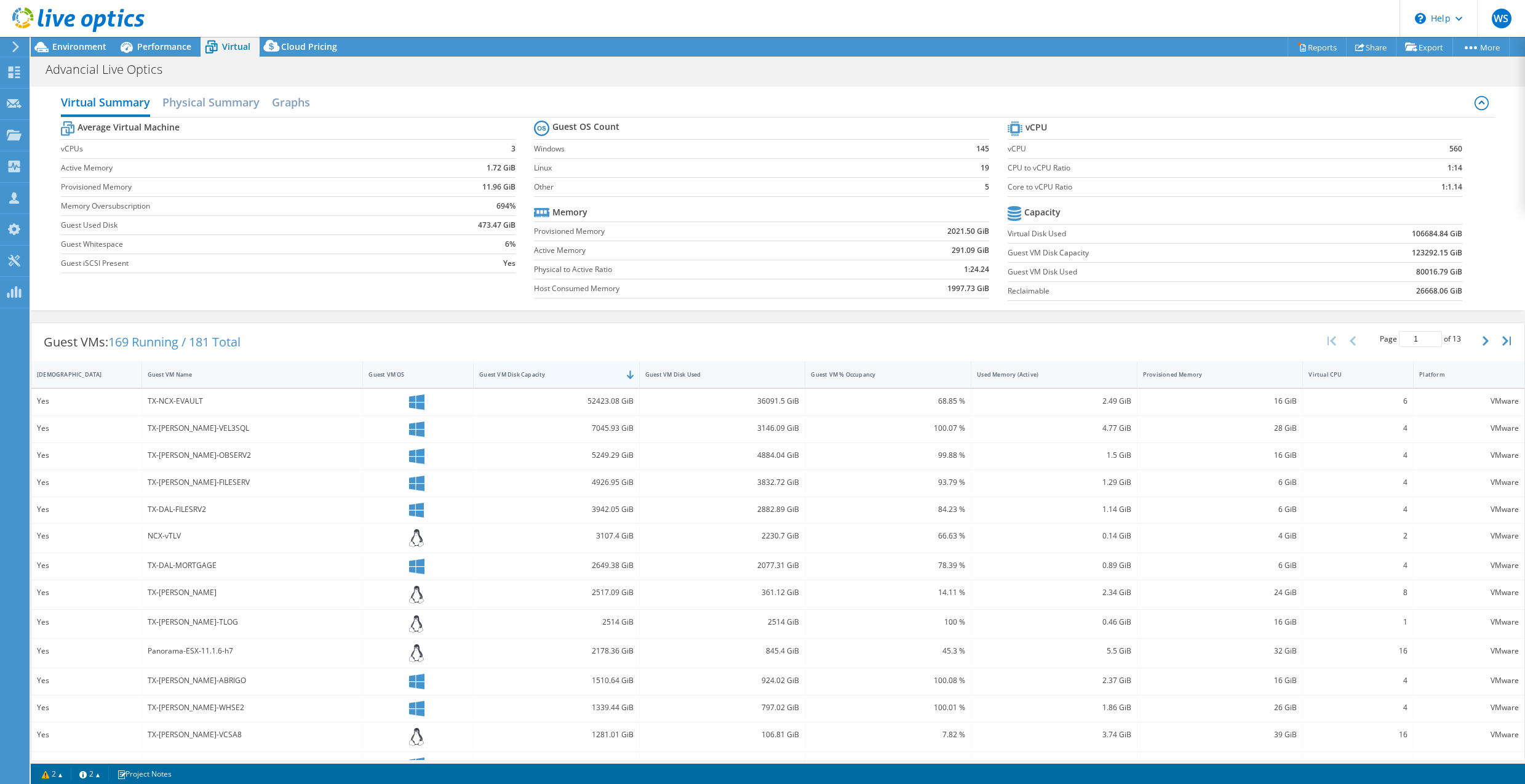
click at [584, 374] on div "Guest VM Disk Capacity" at bounding box center [548, 374] width 139 height 8
click at [582, 376] on div "Guest VM Disk Capacity" at bounding box center [548, 374] width 139 height 8
drag, startPoint x: 144, startPoint y: 402, endPoint x: 207, endPoint y: 402, distance: 63.0
click at [207, 402] on div "TX-NCX-EVAULT" at bounding box center [253, 402] width 221 height 27
click at [207, 402] on div "TX-NCX-EVAULT" at bounding box center [253, 401] width 210 height 13
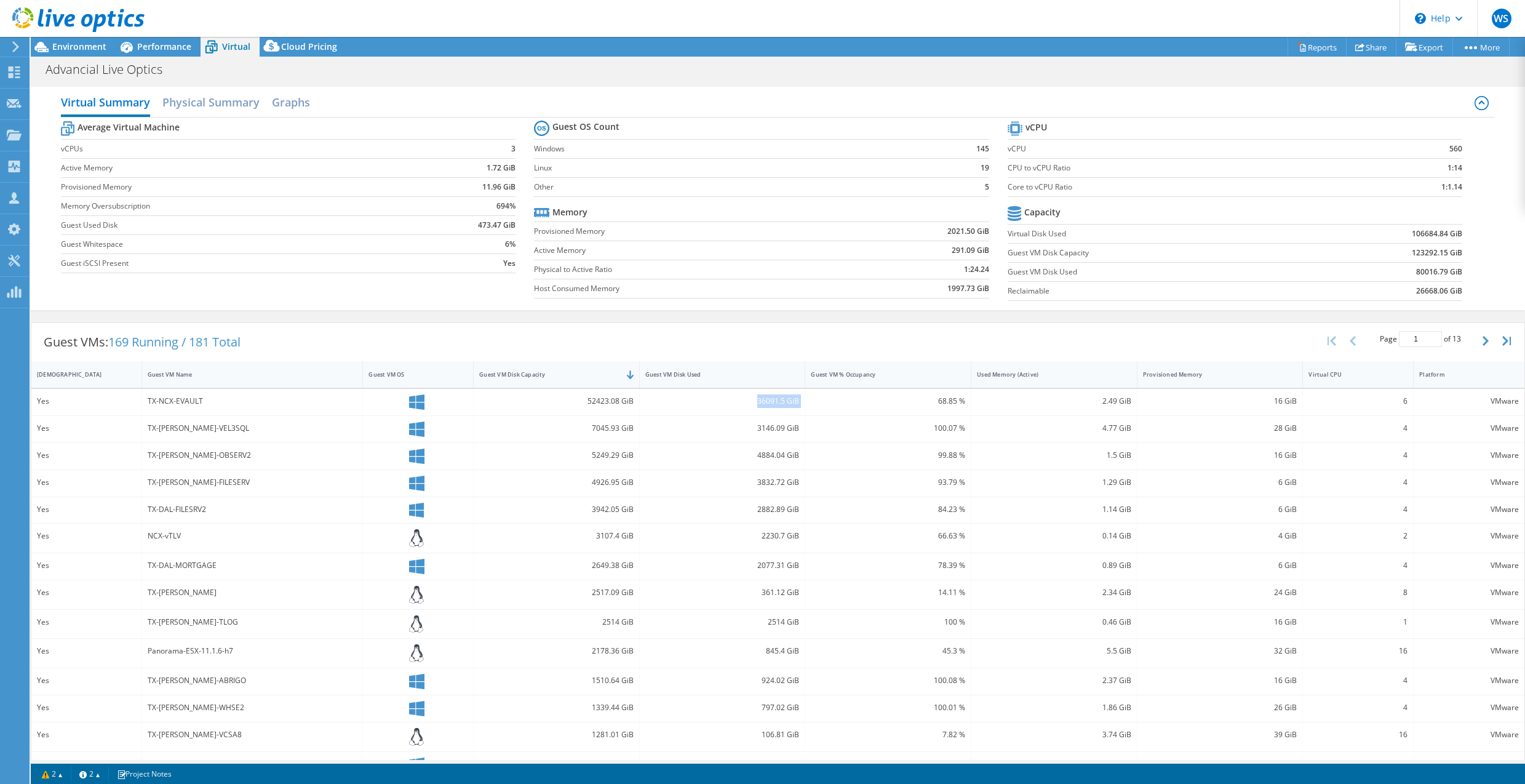
drag, startPoint x: 746, startPoint y: 402, endPoint x: 811, endPoint y: 399, distance: 65.1
click at [811, 399] on div "Yes TX-NCX-EVAULT 52423.08 GiB 36091.5 GiB 68.85 % 2.49 GiB 16 GiB 6 VMware" at bounding box center [778, 402] width 1493 height 27
click at [812, 400] on div "68.85 %" at bounding box center [887, 401] width 154 height 13
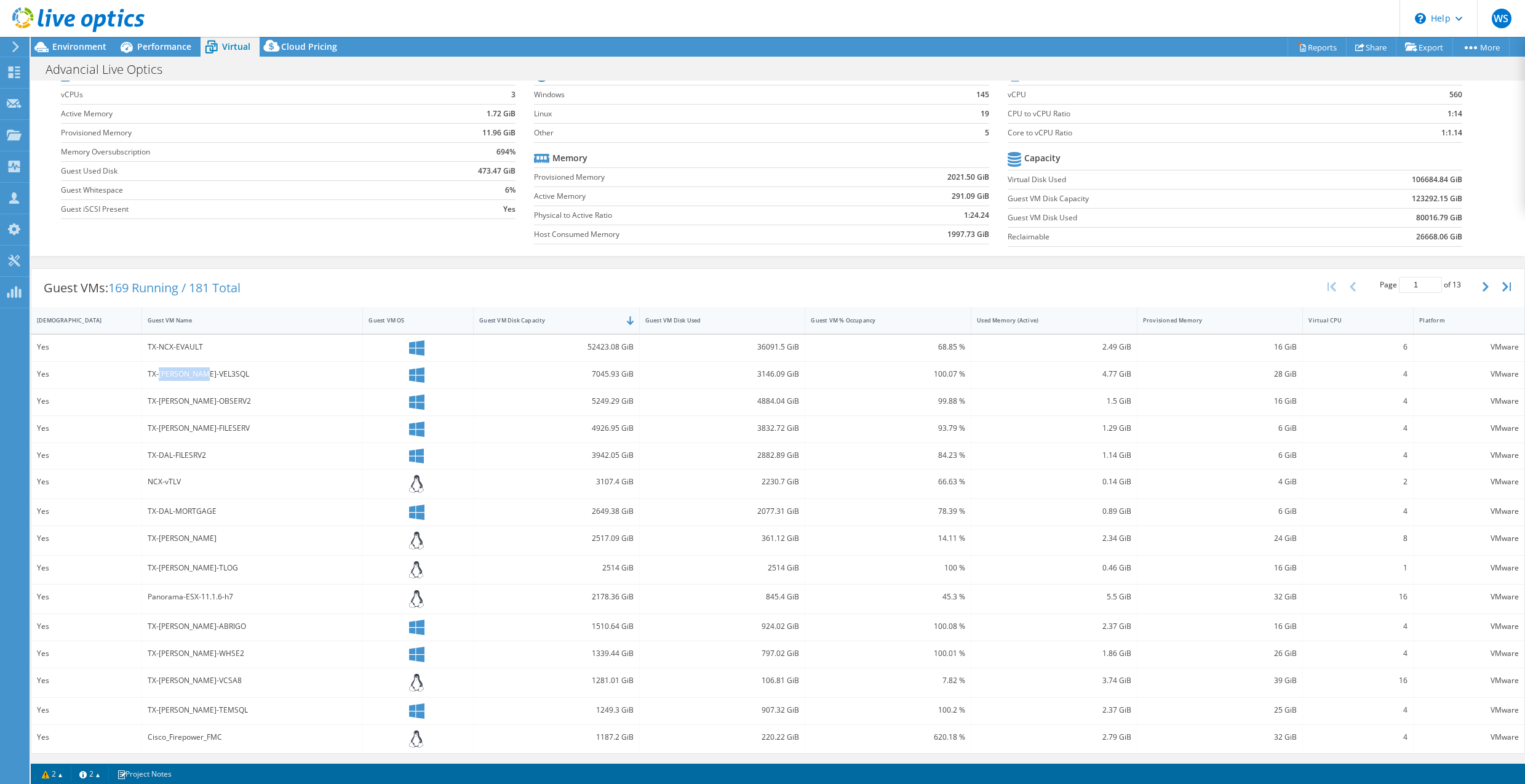
drag, startPoint x: 156, startPoint y: 373, endPoint x: 223, endPoint y: 372, distance: 67.0
click at [223, 372] on div "TX-[PERSON_NAME]-VEL3SQL" at bounding box center [253, 373] width 210 height 13
click at [189, 404] on div "TX-[PERSON_NAME]-OBSERV2" at bounding box center [253, 401] width 210 height 13
drag, startPoint x: 164, startPoint y: 402, endPoint x: 209, endPoint y: 398, distance: 45.2
click at [209, 398] on div "TX-[PERSON_NAME]-OBSERV2" at bounding box center [253, 401] width 210 height 13
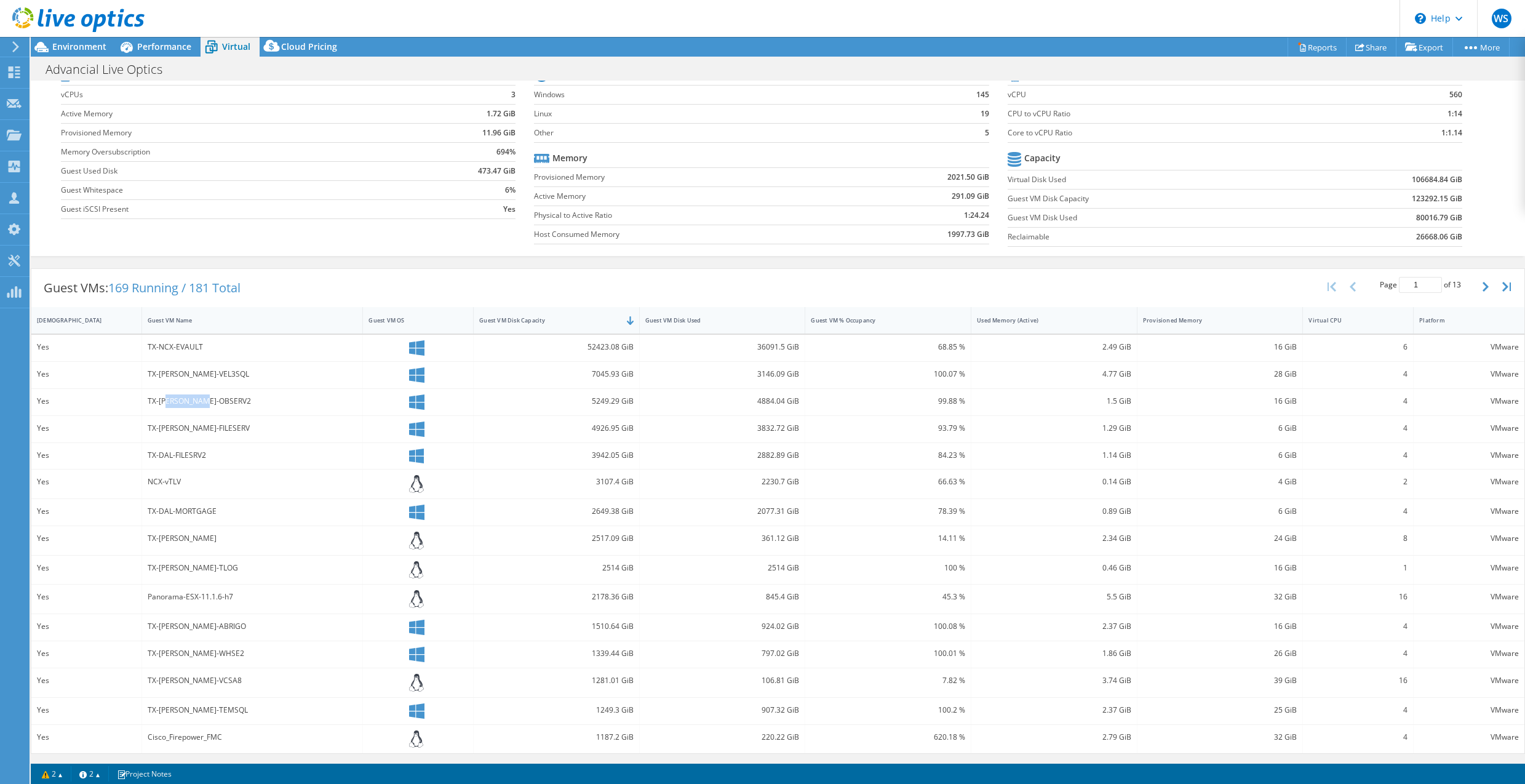
click at [209, 398] on div "TX-[PERSON_NAME]-OBSERV2" at bounding box center [253, 401] width 210 height 13
drag, startPoint x: 160, startPoint y: 427, endPoint x: 220, endPoint y: 465, distance: 71.0
click at [220, 465] on div "Yes TX-NCX-EVAULT 52423.08 GiB 36091.5 GiB 68.85 % 2.49 GiB 16 GiB 6 VMware Yes…" at bounding box center [778, 544] width 1493 height 419
click at [236, 467] on div "TX-DAL-FILESRV2" at bounding box center [253, 456] width 221 height 27
click at [76, 45] on span "Environment" at bounding box center [79, 46] width 54 height 12
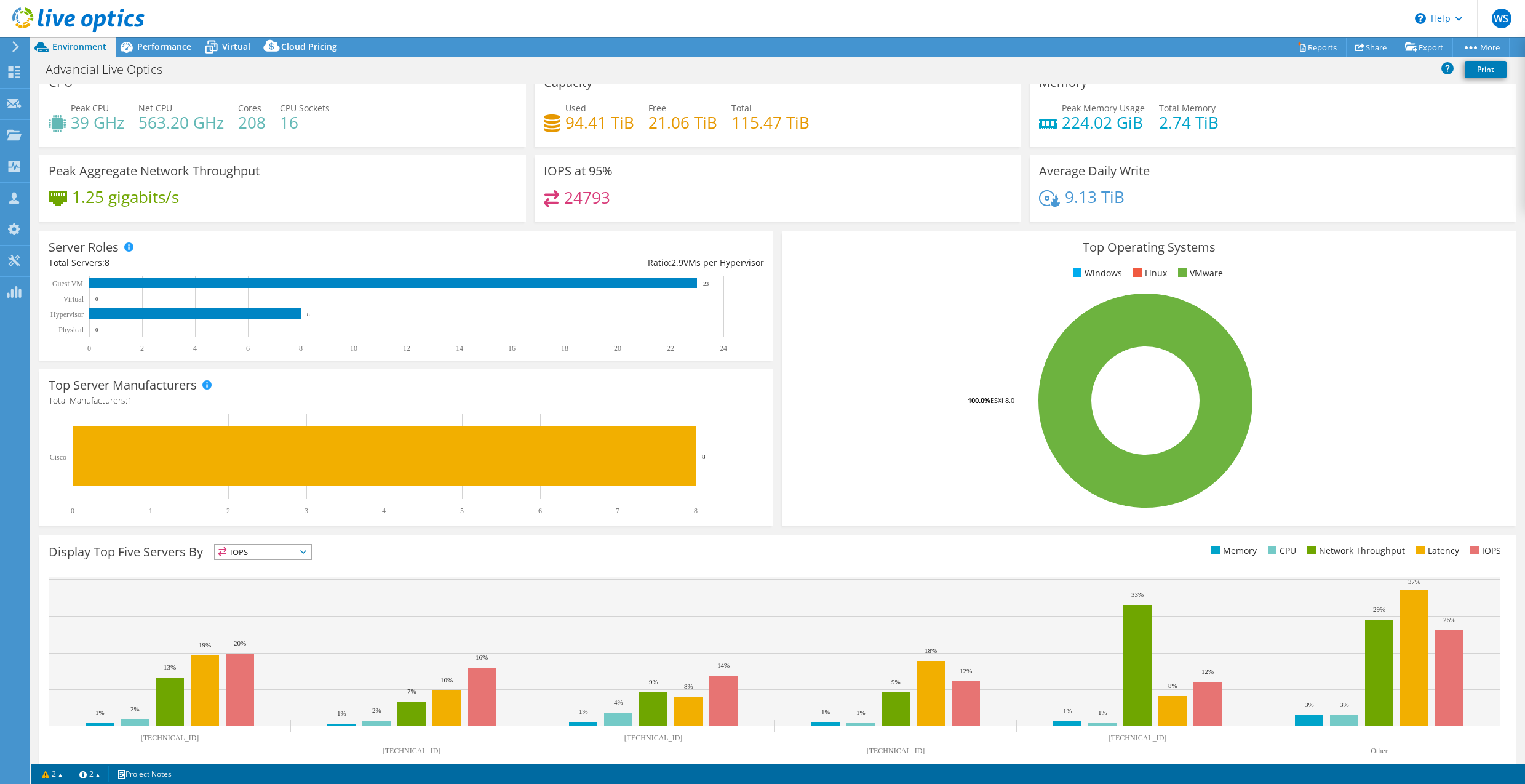
scroll to position [0, 0]
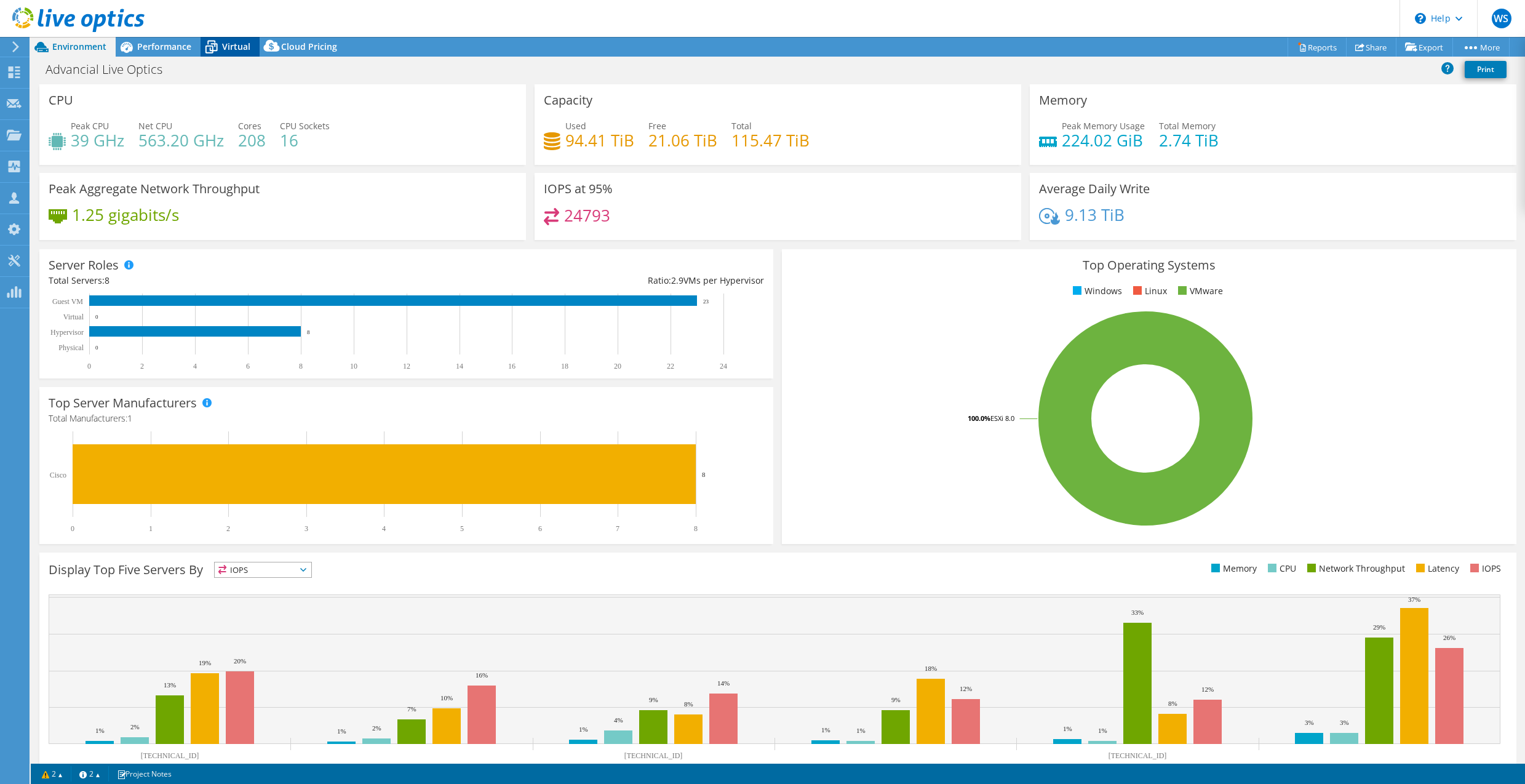
click at [218, 45] on icon at bounding box center [211, 47] width 22 height 22
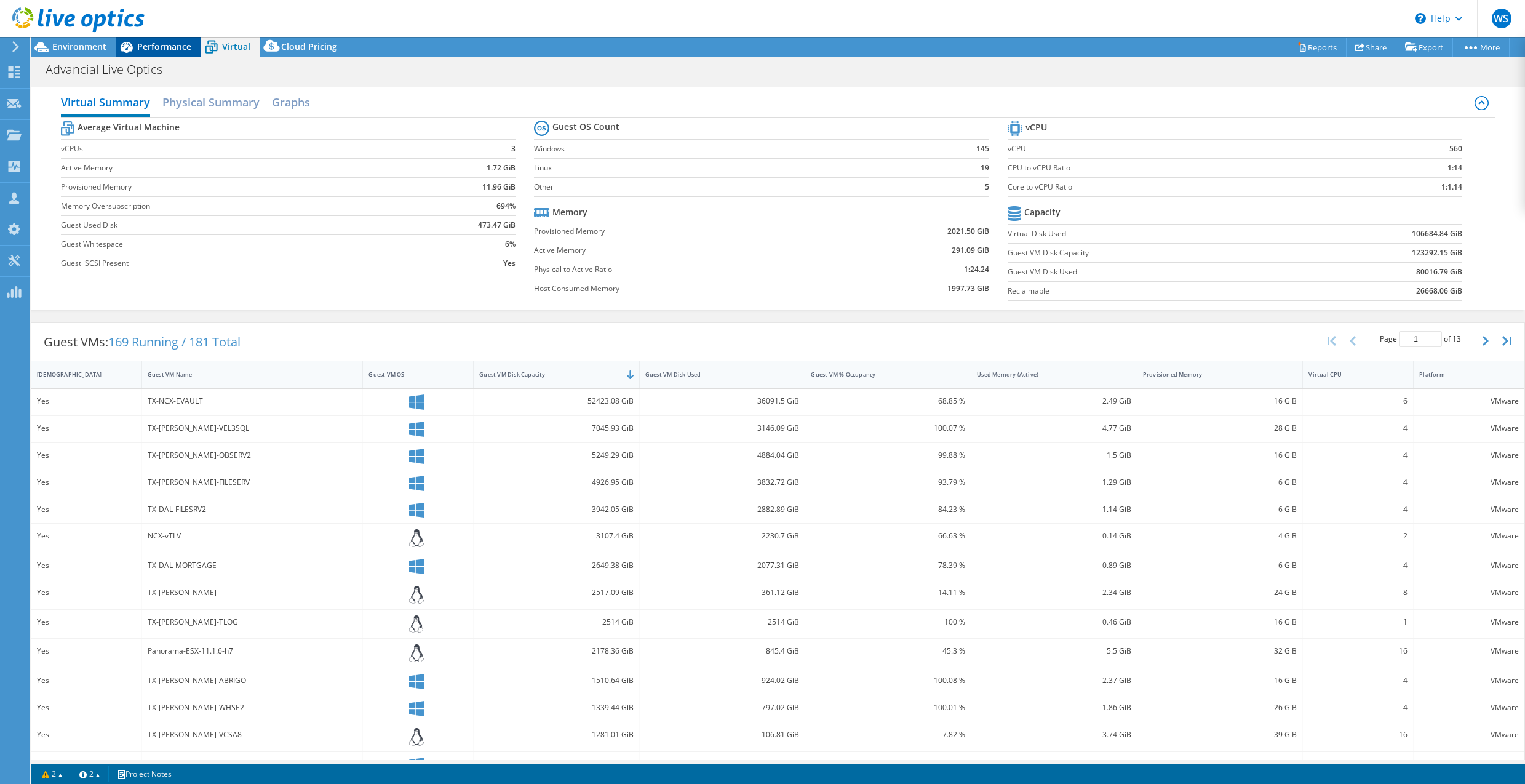
click at [164, 53] on div "Performance" at bounding box center [158, 46] width 85 height 20
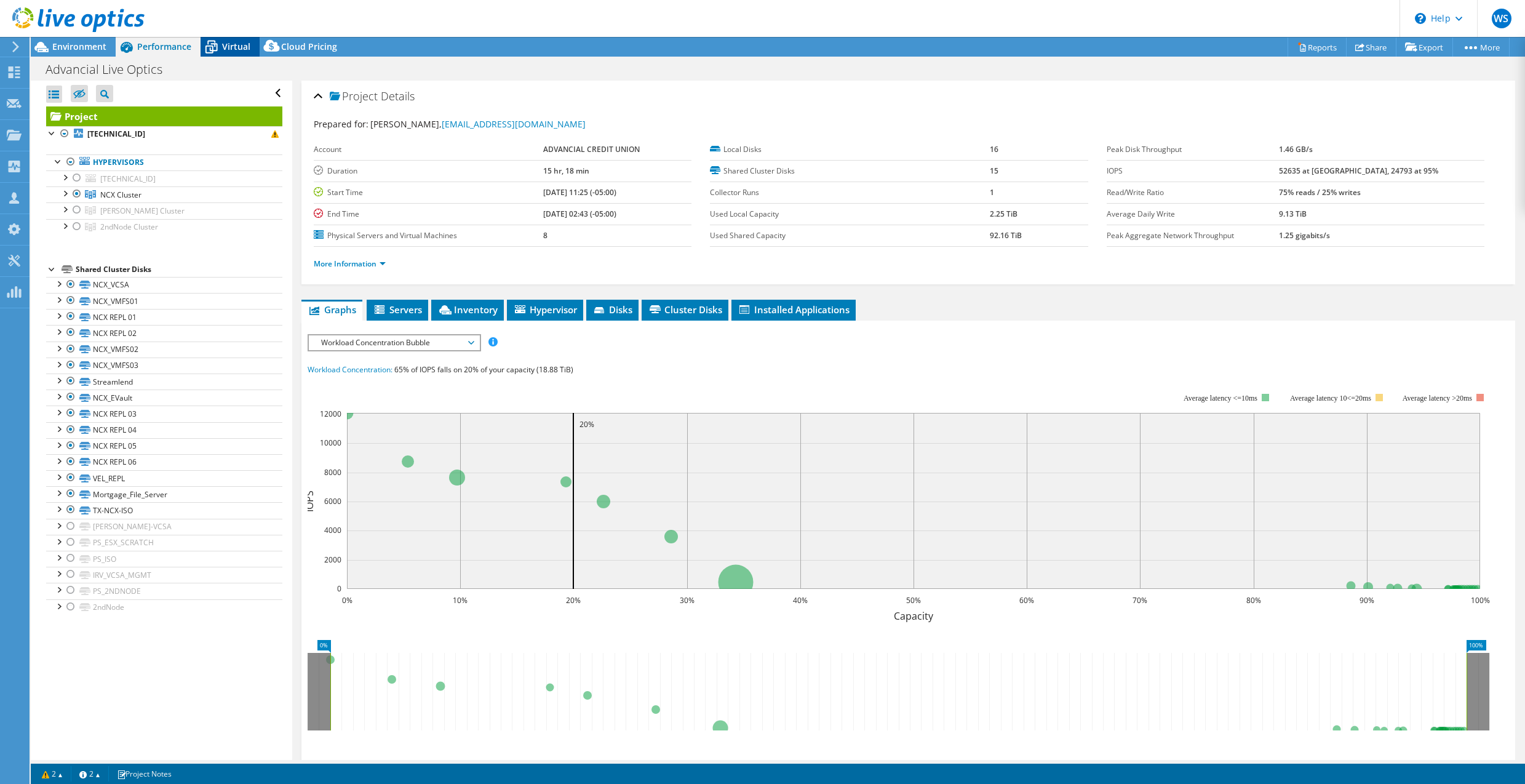
click at [250, 50] on div "Virtual" at bounding box center [229, 46] width 59 height 20
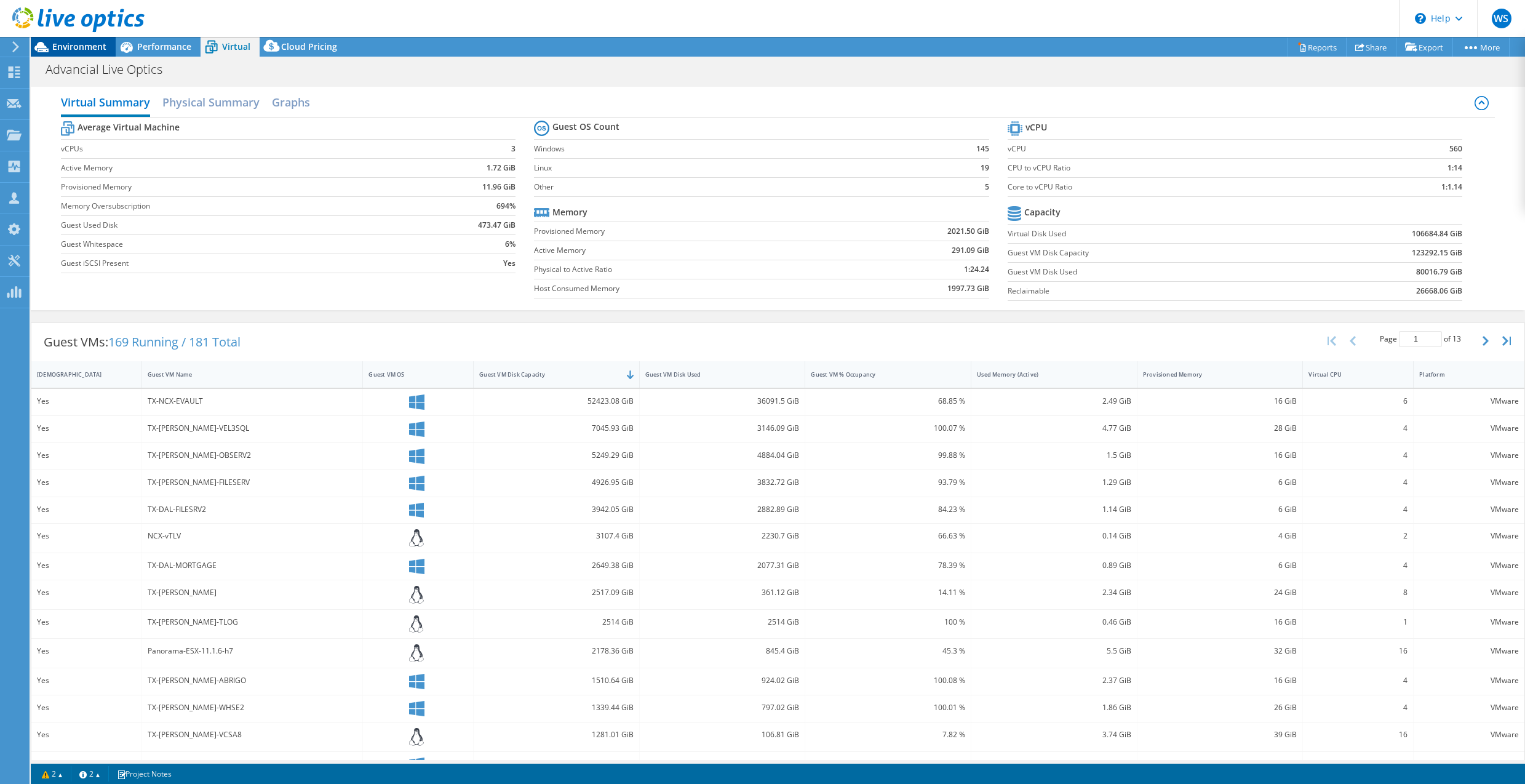
click at [100, 45] on span "Environment" at bounding box center [79, 46] width 54 height 12
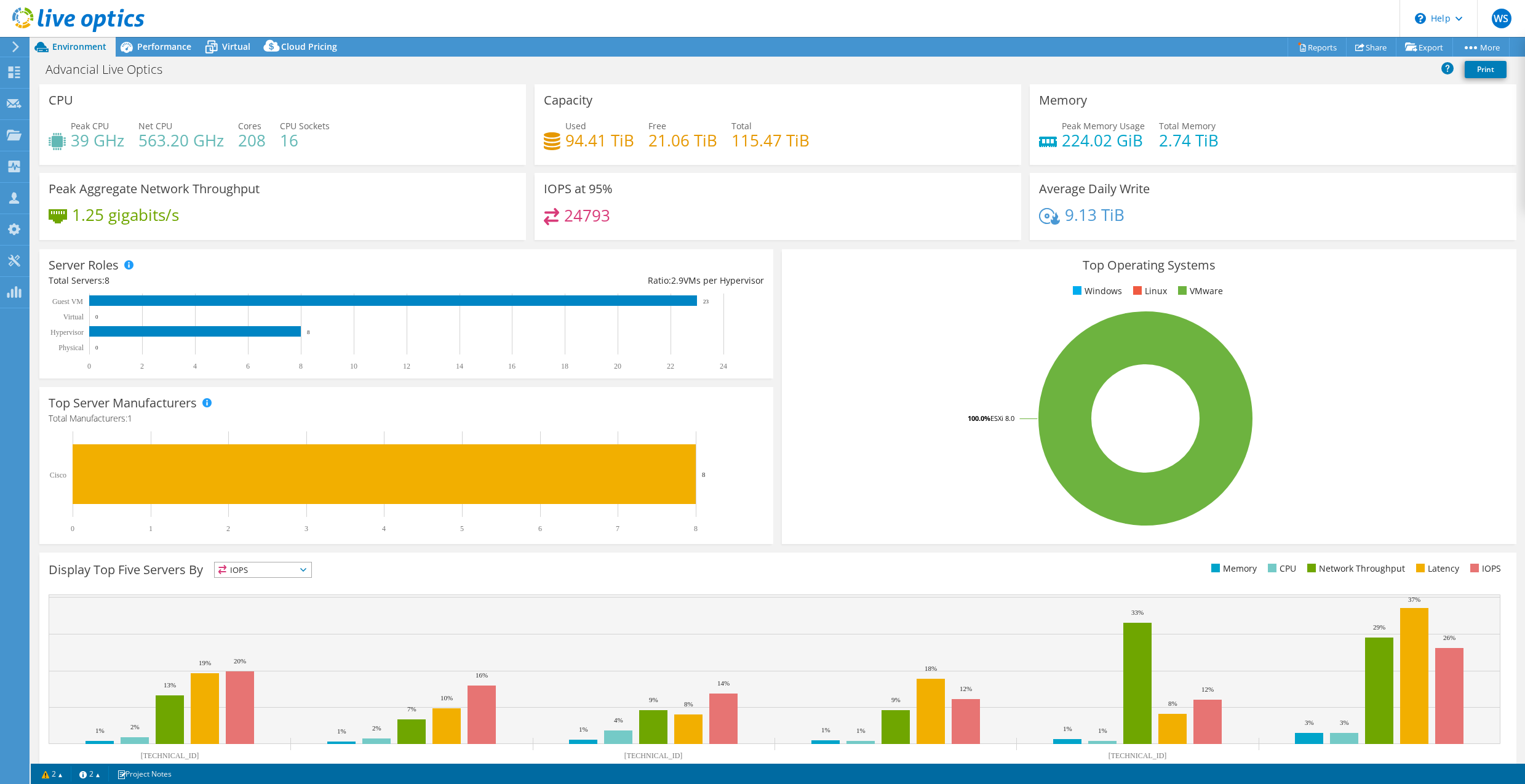
click at [151, 243] on div "Peak Aggregate Network Throughput 1.25 gigabits/s" at bounding box center [282, 210] width 495 height 75
click at [172, 45] on span "Performance" at bounding box center [164, 46] width 54 height 12
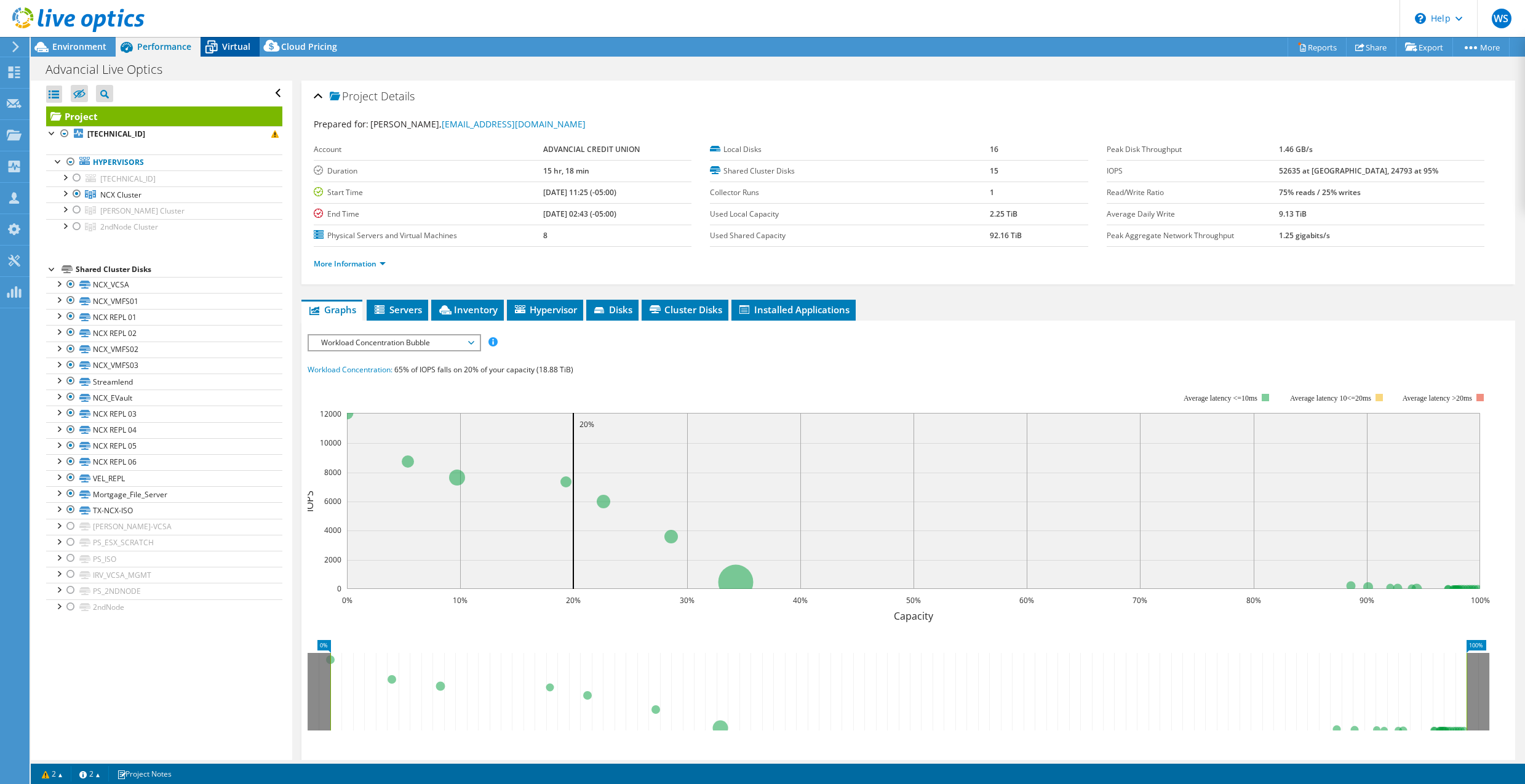
click at [235, 48] on span "Virtual" at bounding box center [236, 46] width 28 height 12
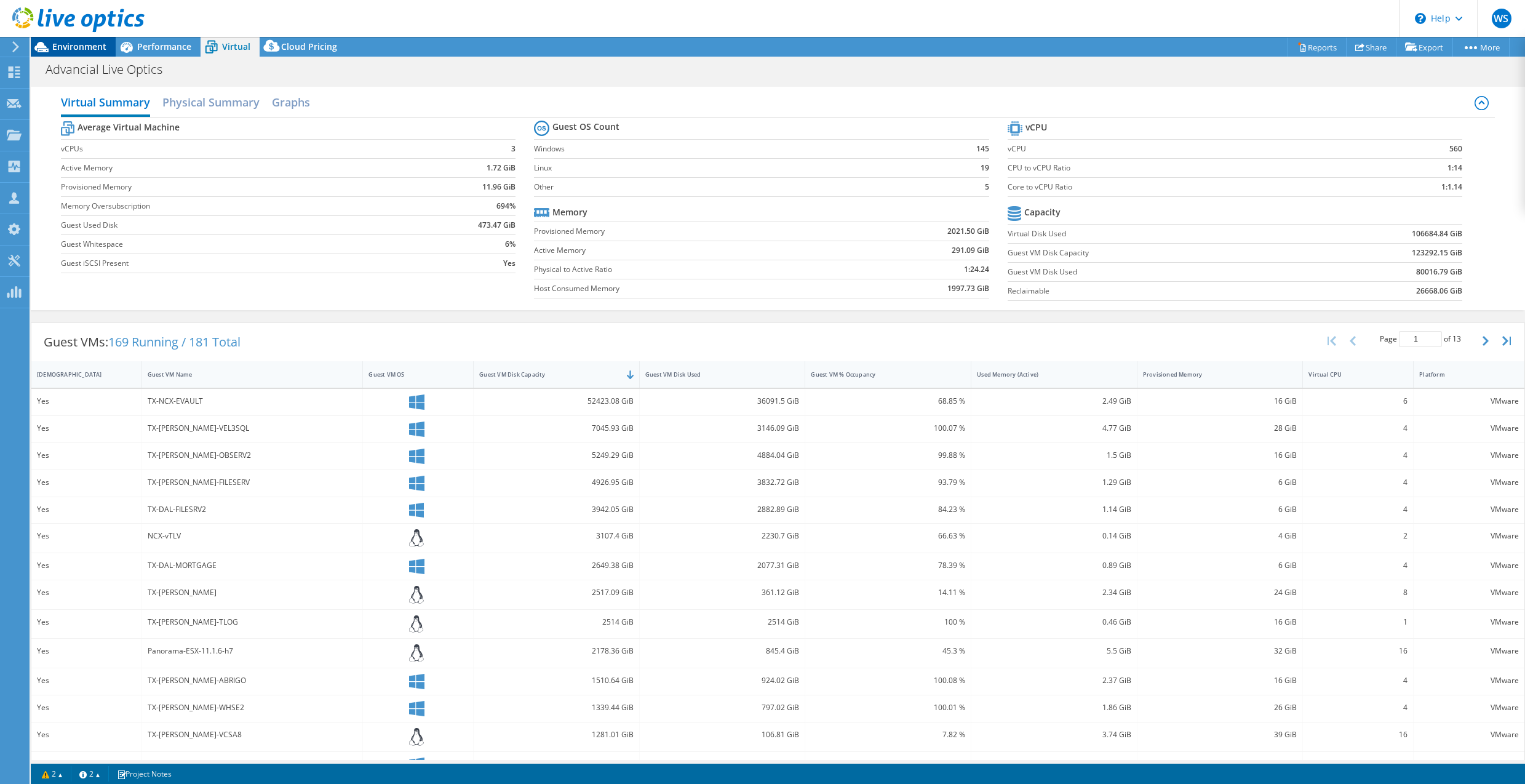
click at [85, 50] on span "Environment" at bounding box center [79, 46] width 54 height 12
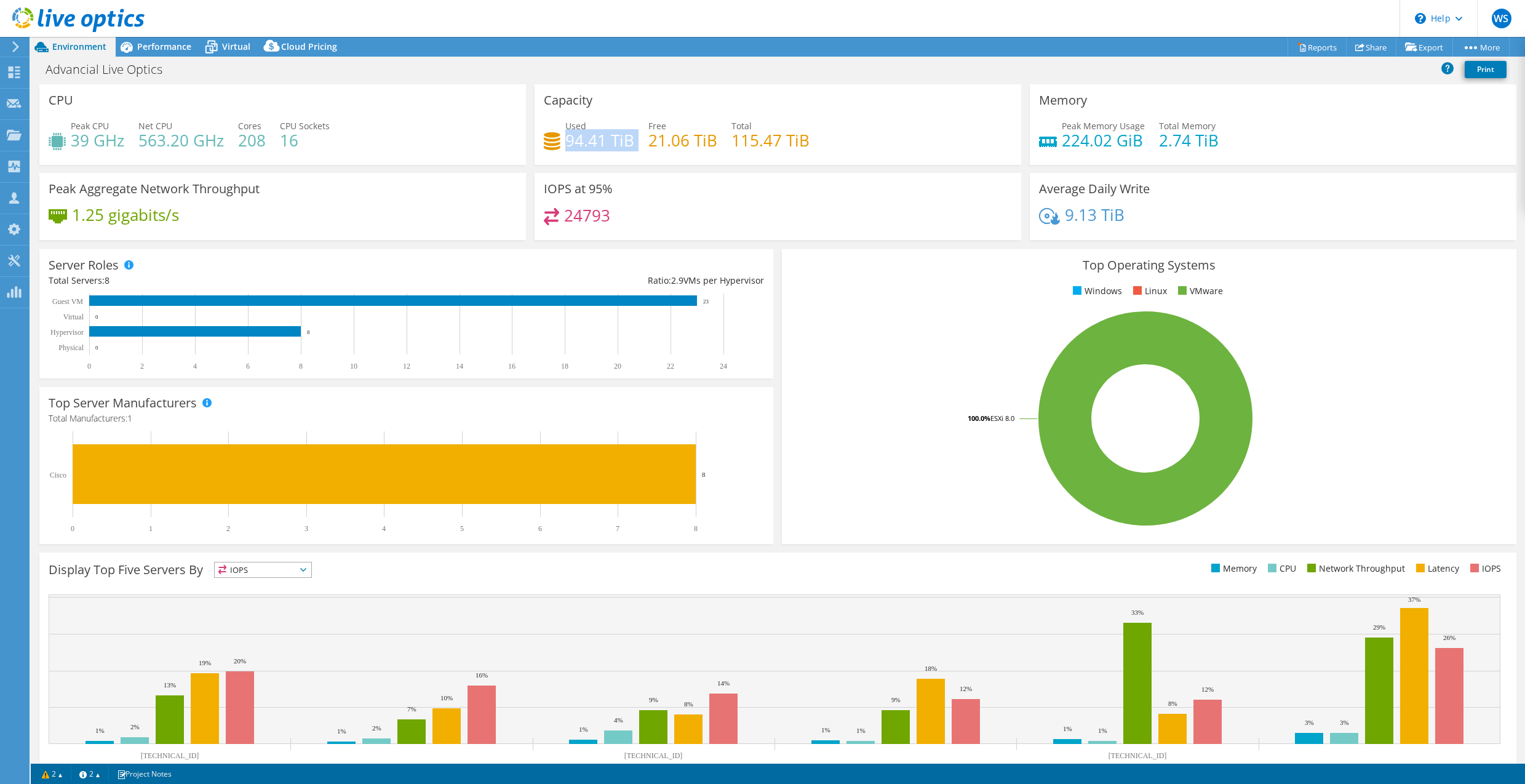
drag, startPoint x: 563, startPoint y: 139, endPoint x: 635, endPoint y: 140, distance: 72.0
click at [635, 140] on div "Used 94.41 TiB Free 21.06 TiB Total 115.47 TiB" at bounding box center [778, 139] width 468 height 40
click at [231, 50] on span "Virtual" at bounding box center [236, 46] width 28 height 12
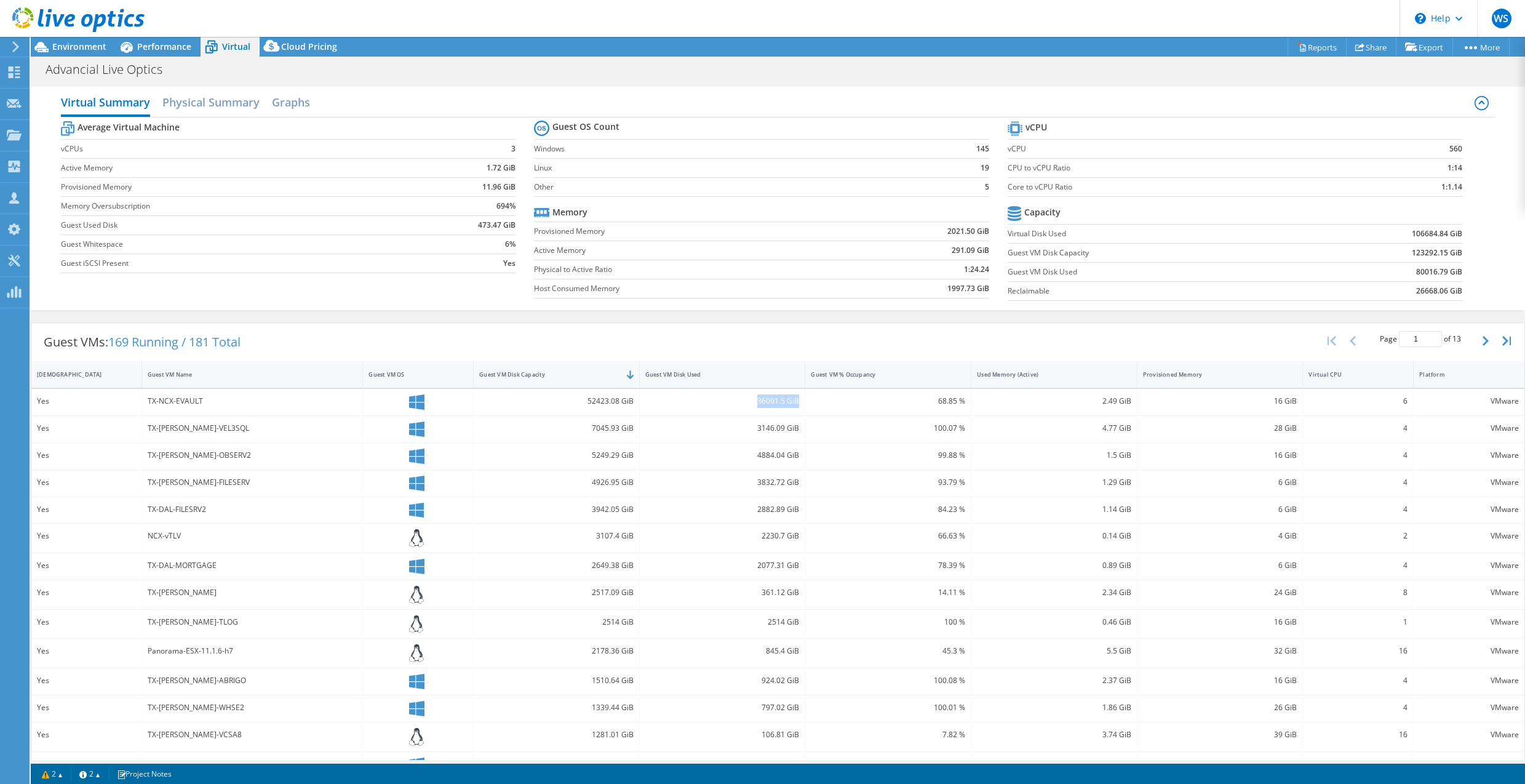
drag, startPoint x: 753, startPoint y: 401, endPoint x: 797, endPoint y: 401, distance: 44.0
click at [797, 401] on div "36091.5 GiB" at bounding box center [723, 402] width 166 height 27
click at [81, 43] on span "Environment" at bounding box center [79, 46] width 54 height 12
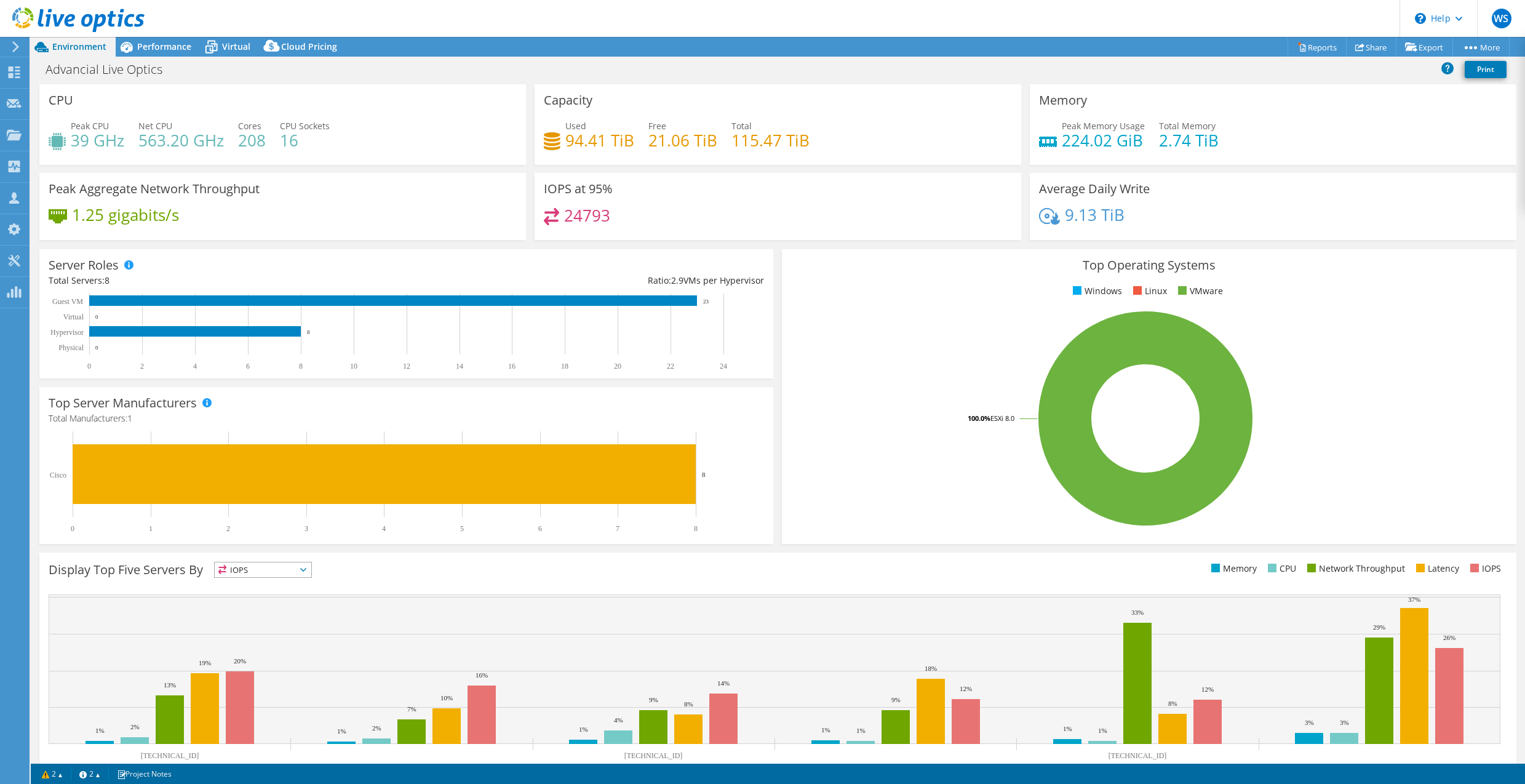
click at [812, 68] on div "Advancial Live Optics Print" at bounding box center [778, 69] width 1494 height 23
click at [448, 9] on header "WS Partner Team Member [PERSON_NAME] Solutions [EMAIL_ADDRESS][DOMAIN_NAME] wea…" at bounding box center [762, 18] width 1525 height 37
click at [239, 53] on div "Virtual" at bounding box center [229, 46] width 59 height 20
